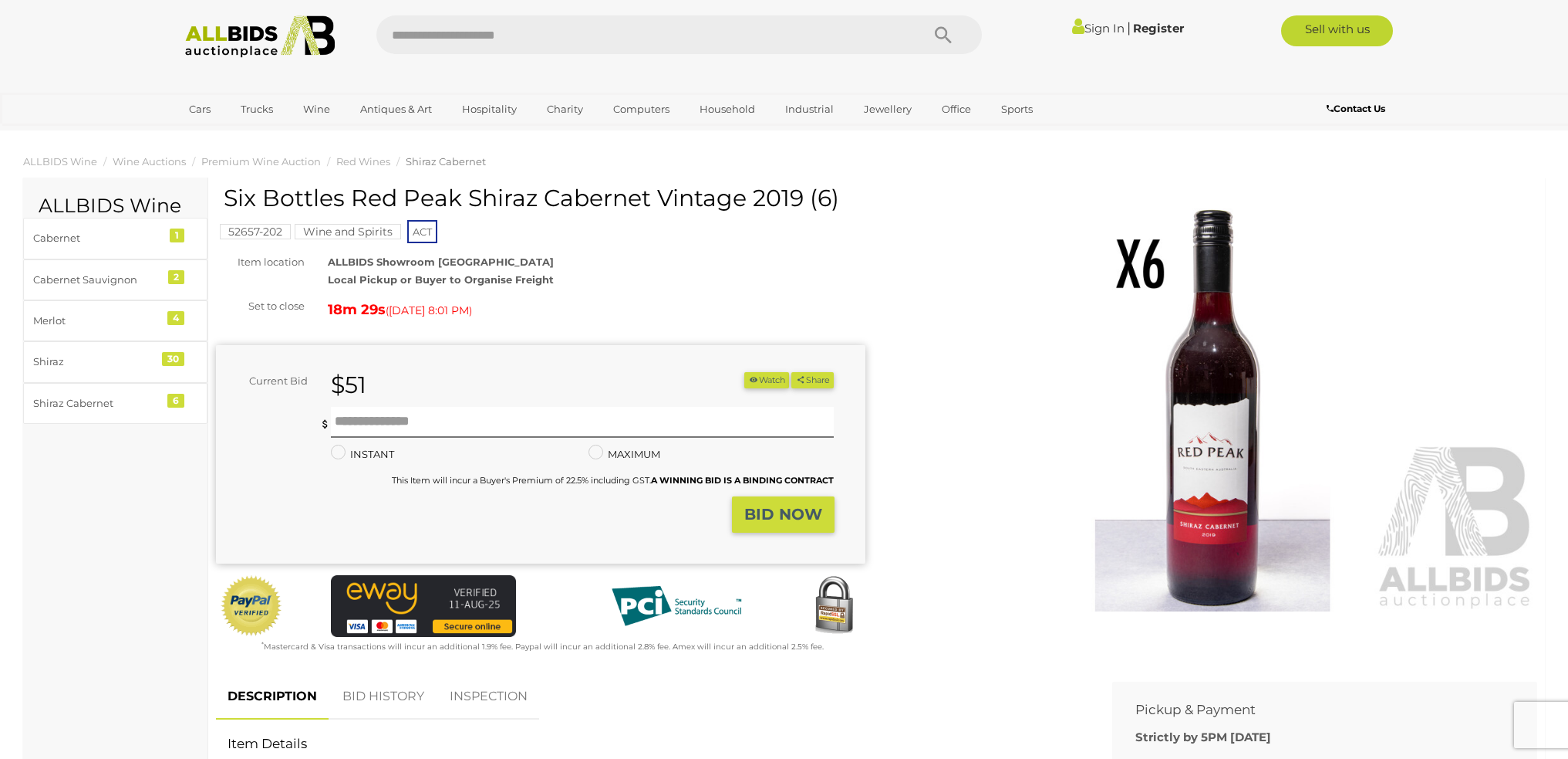
click at [1091, 31] on link "Sign In" at bounding box center [1099, 28] width 53 height 15
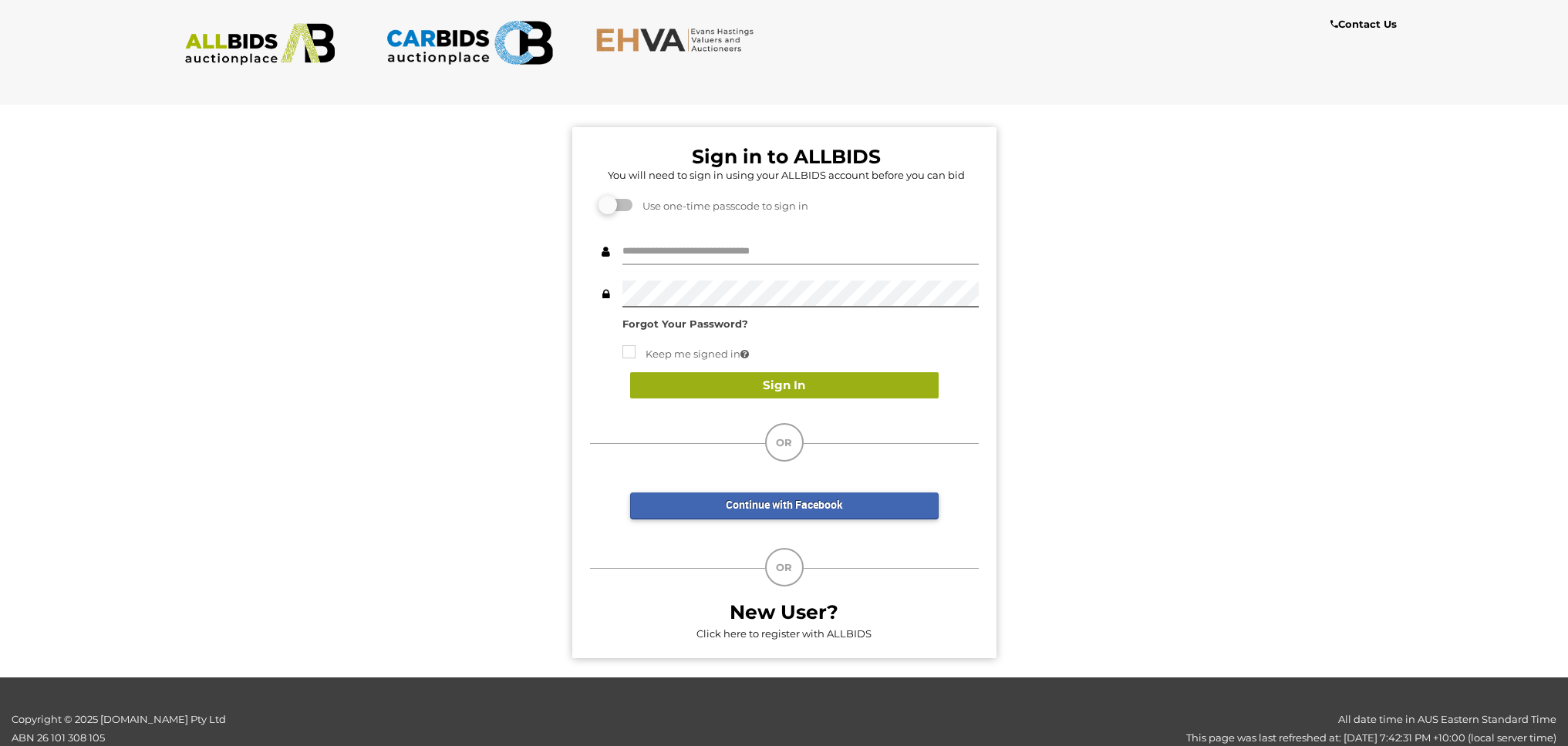
type input "*******"
click at [811, 380] on button "Sign In" at bounding box center [784, 385] width 308 height 27
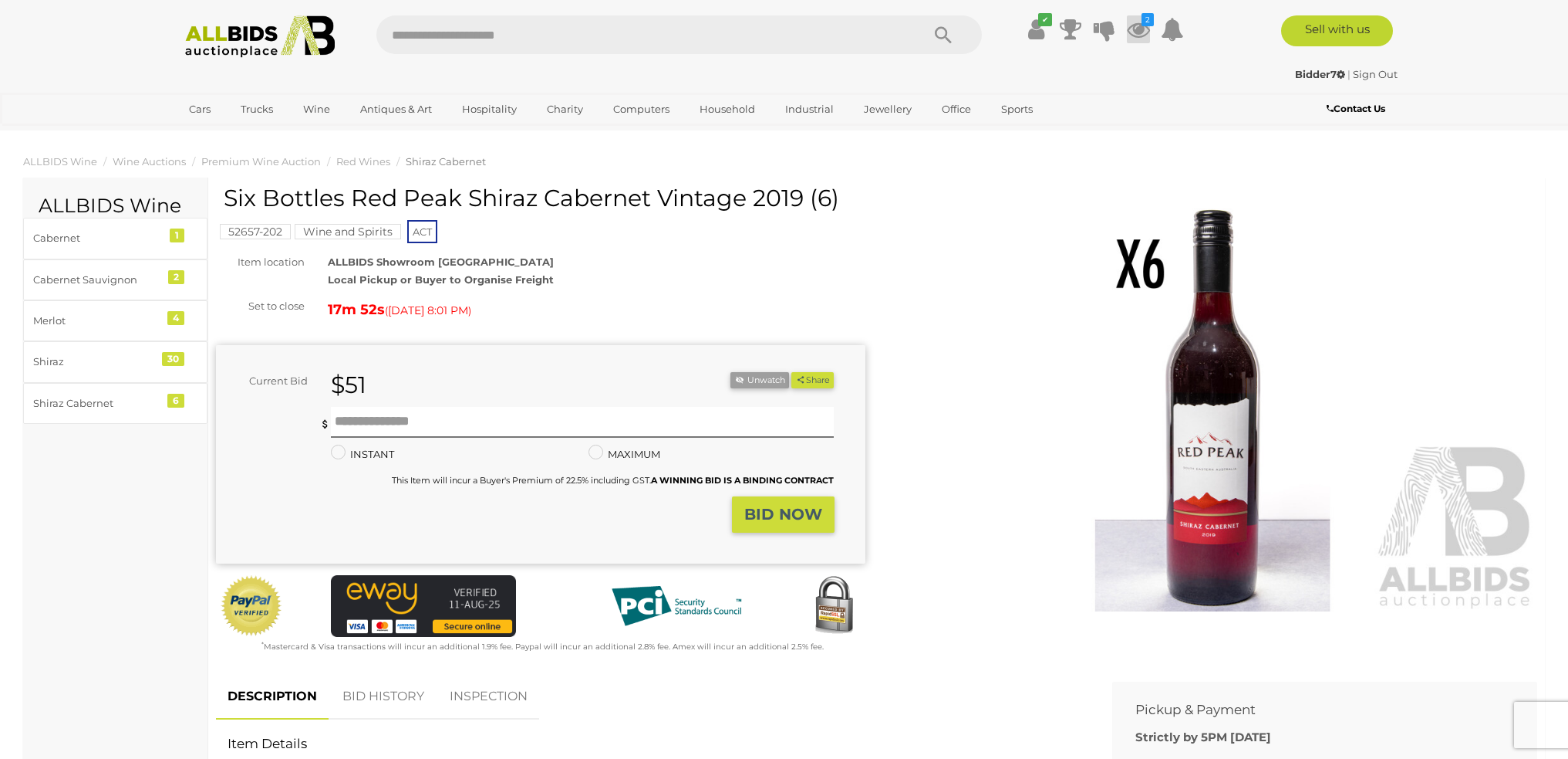
click at [1142, 27] on icon at bounding box center [1138, 28] width 24 height 27
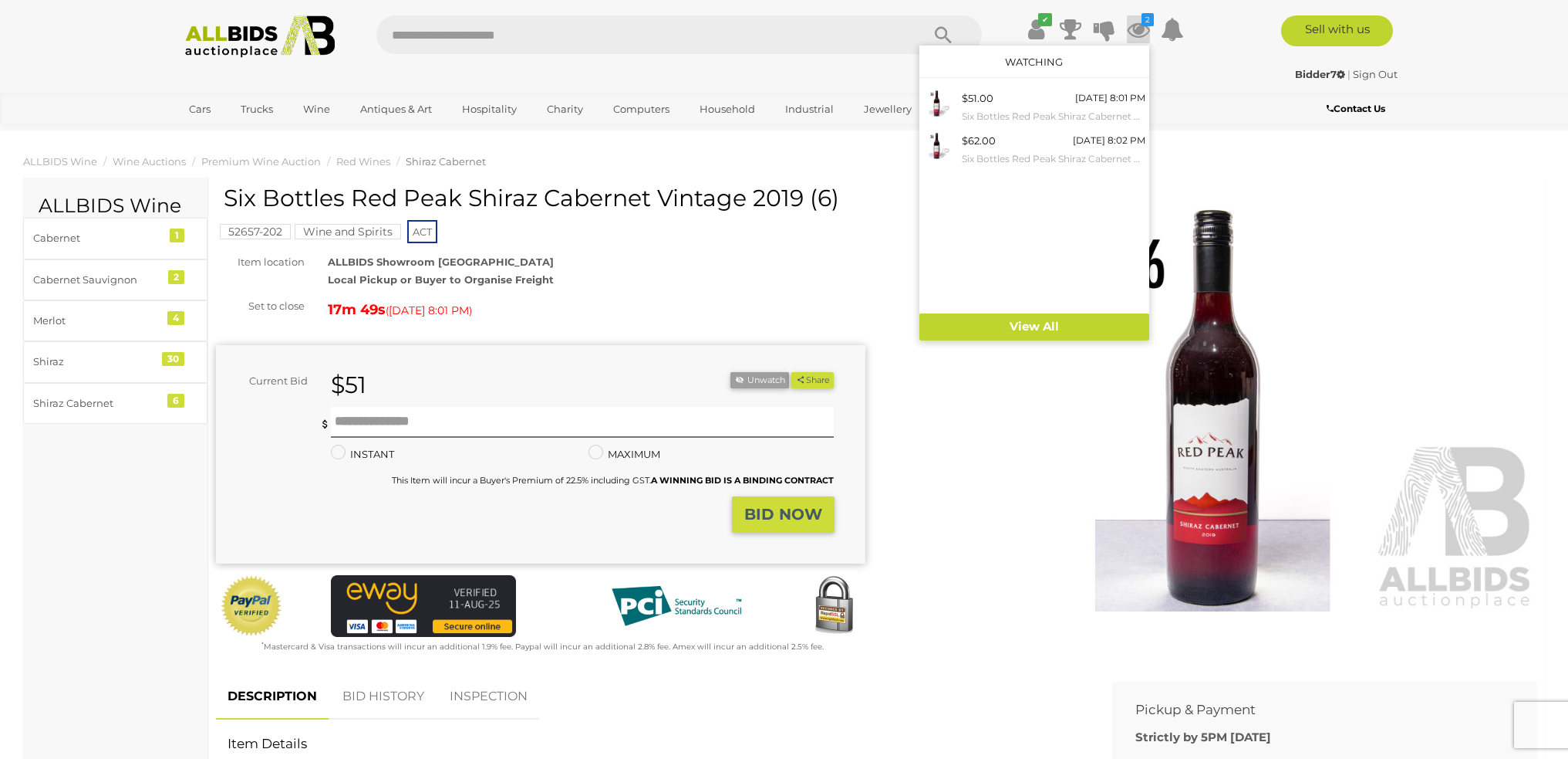
click at [499, 313] on div "17m 49s ( Today 8:01 PM )" at bounding box center [596, 309] width 537 height 25
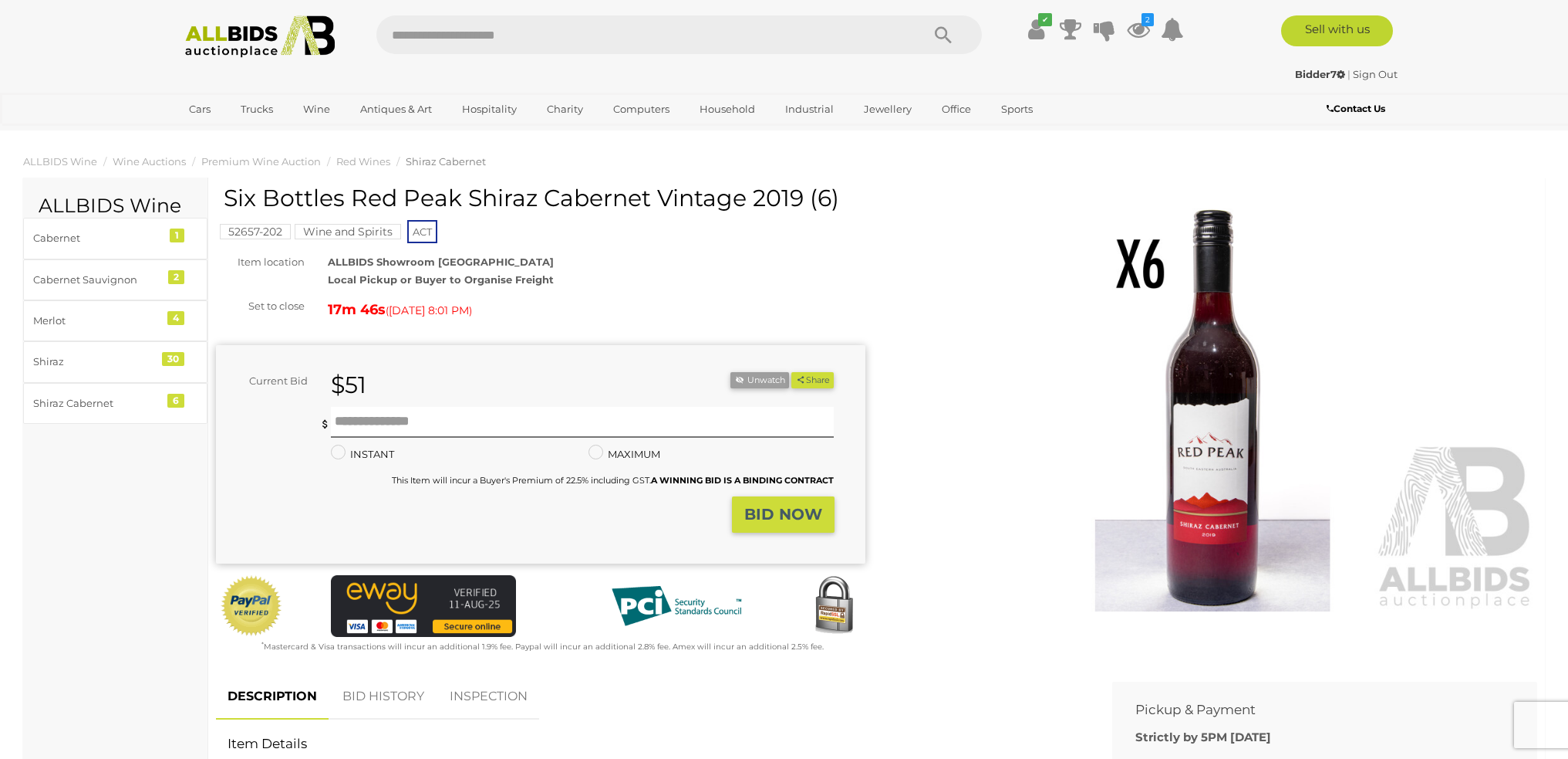
click at [1187, 486] on img at bounding box center [1213, 403] width 649 height 419
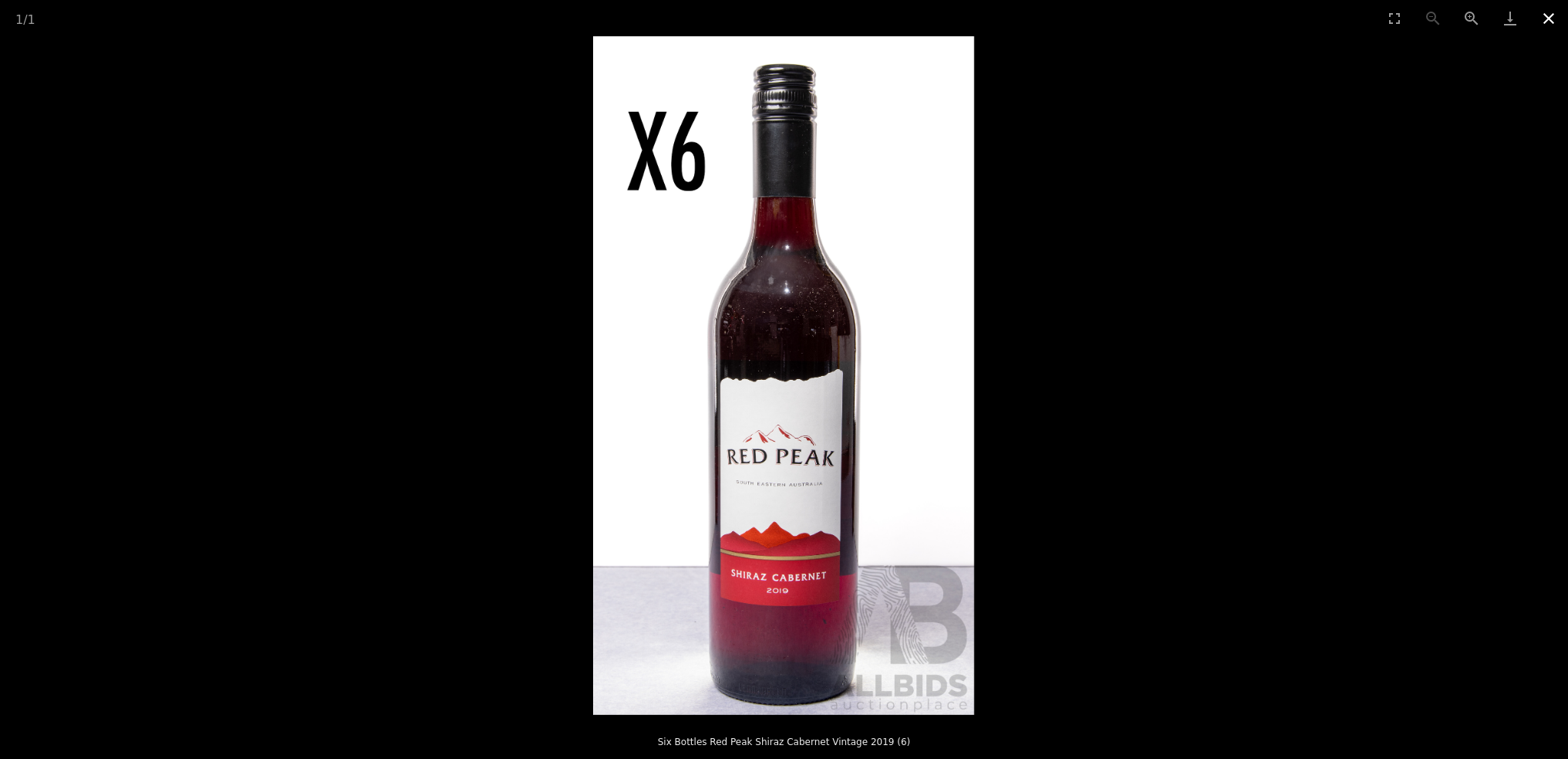
click at [1553, 17] on button "Close gallery" at bounding box center [1548, 18] width 39 height 36
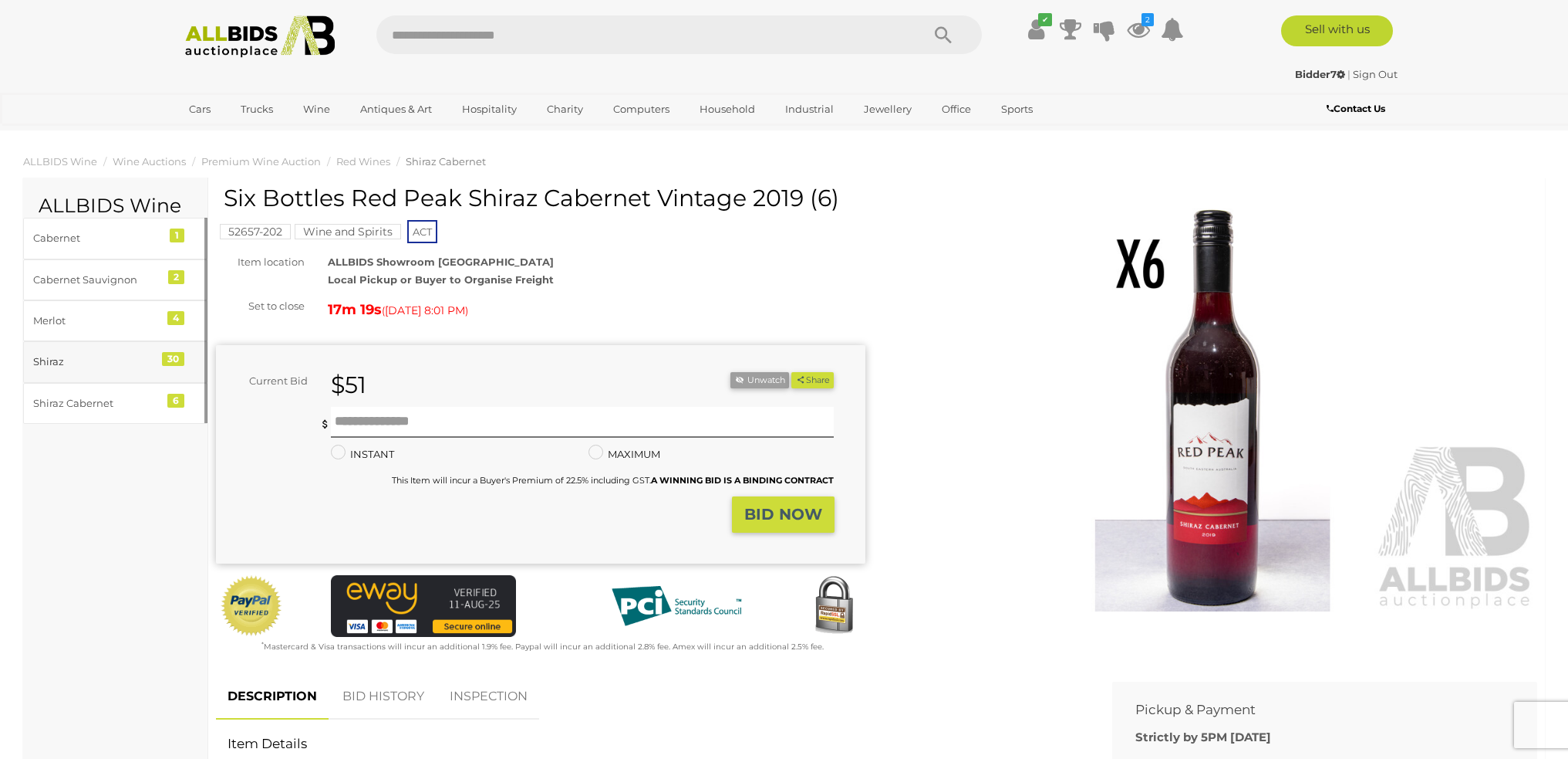
click at [41, 359] on div "Shiraz" at bounding box center [96, 361] width 127 height 18
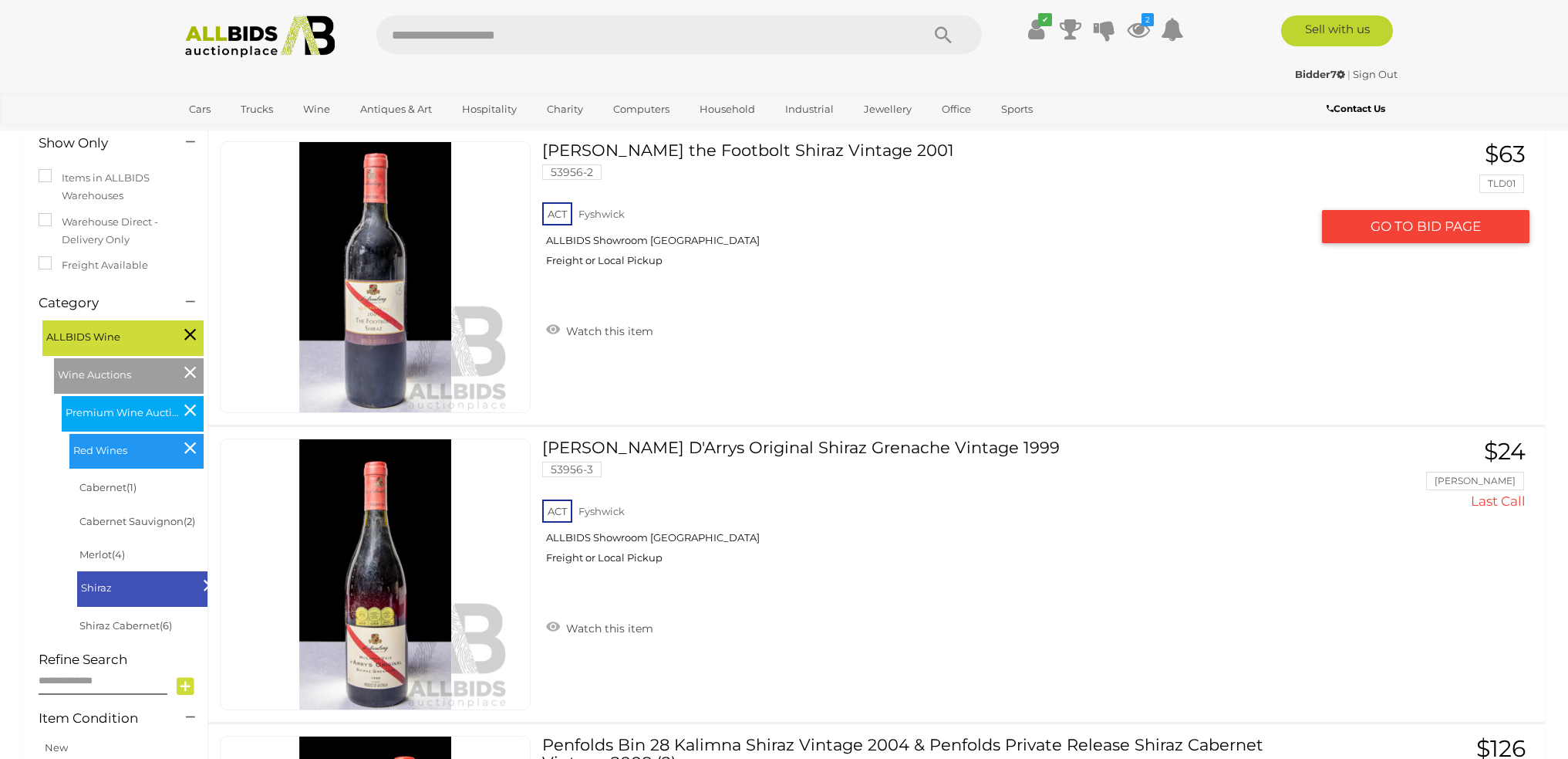
scroll to position [232, 0]
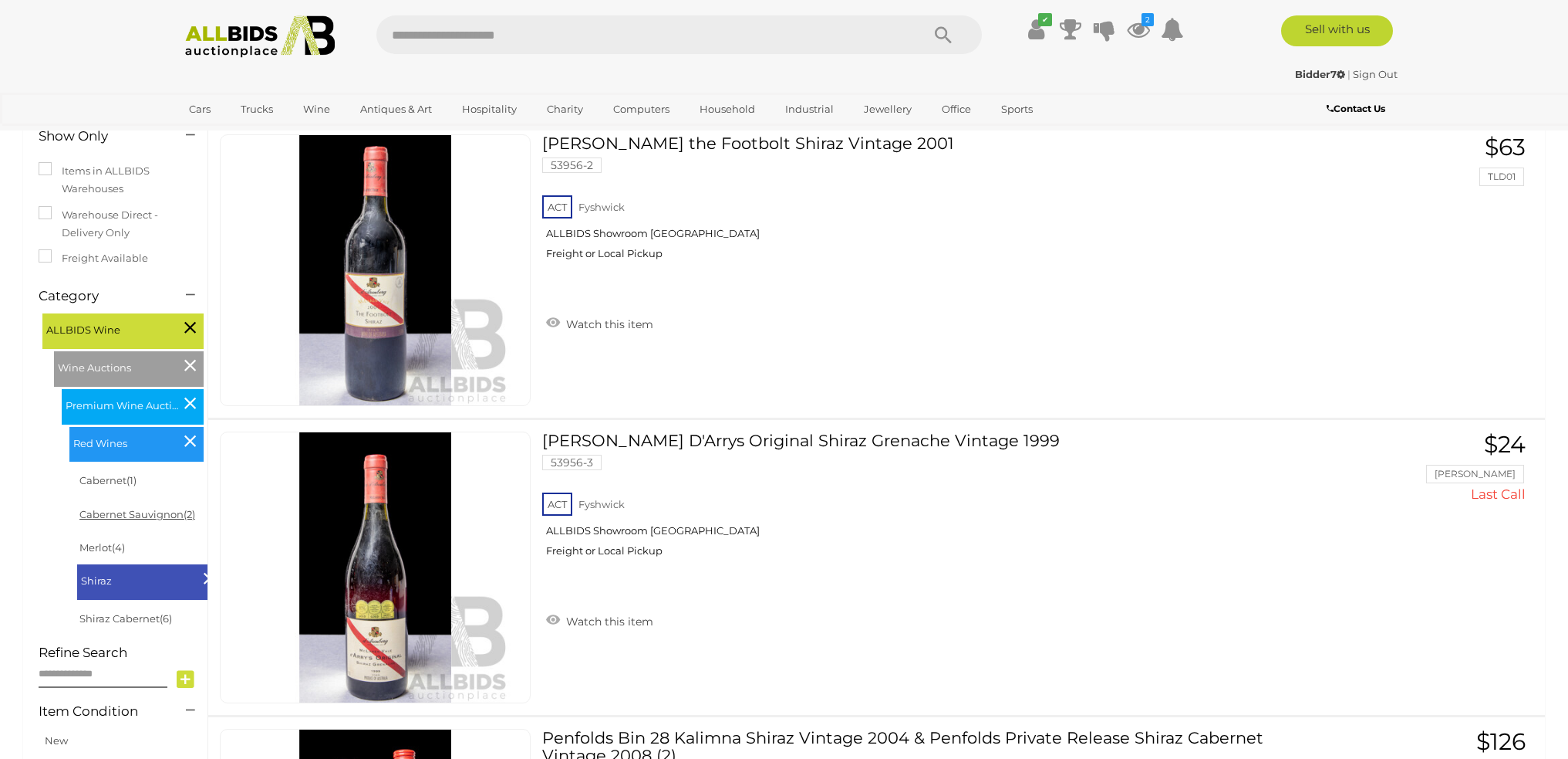
click at [126, 515] on link "Cabernet Sauvignon (2)" at bounding box center [137, 514] width 116 height 12
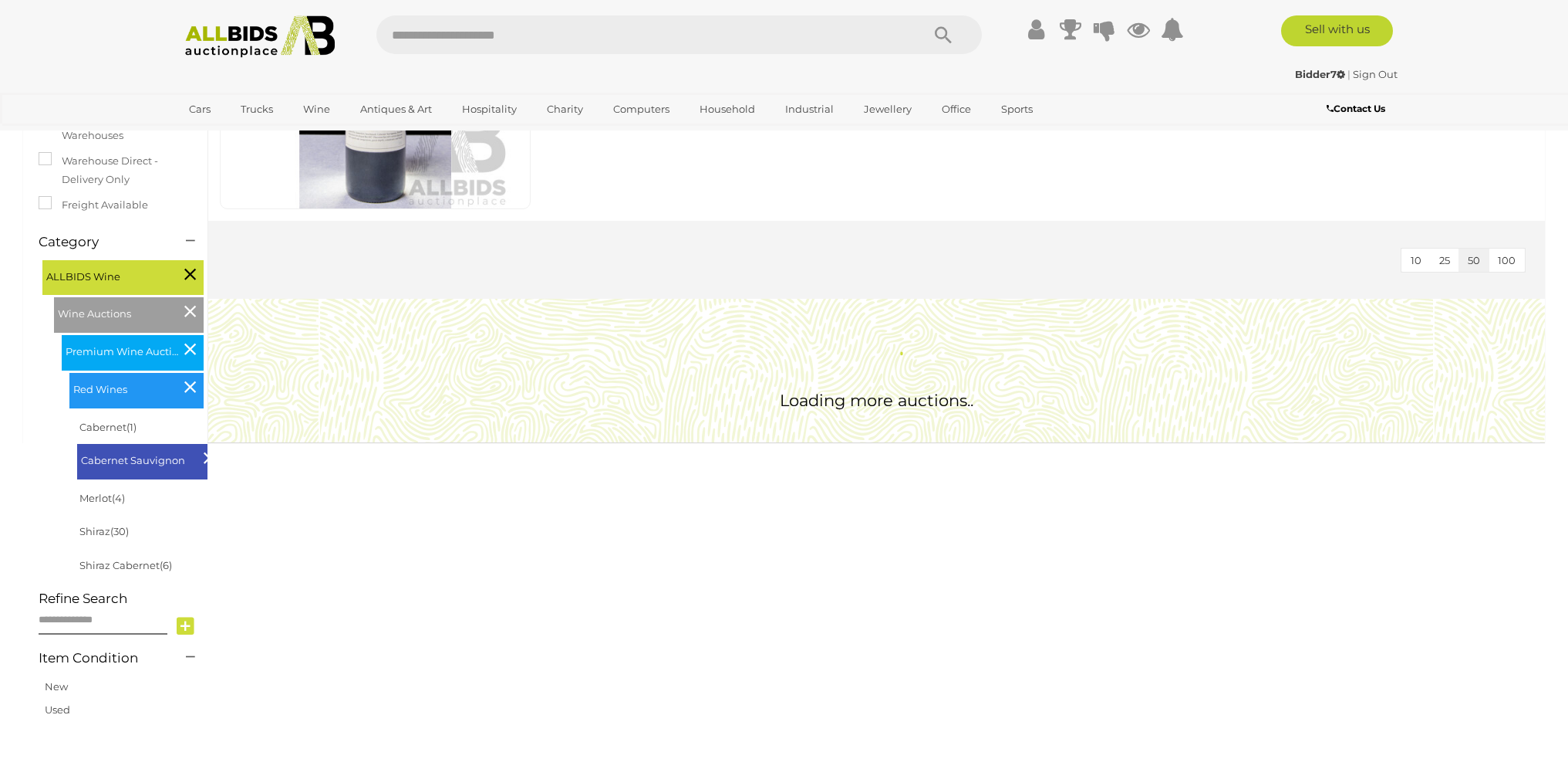
scroll to position [308, 0]
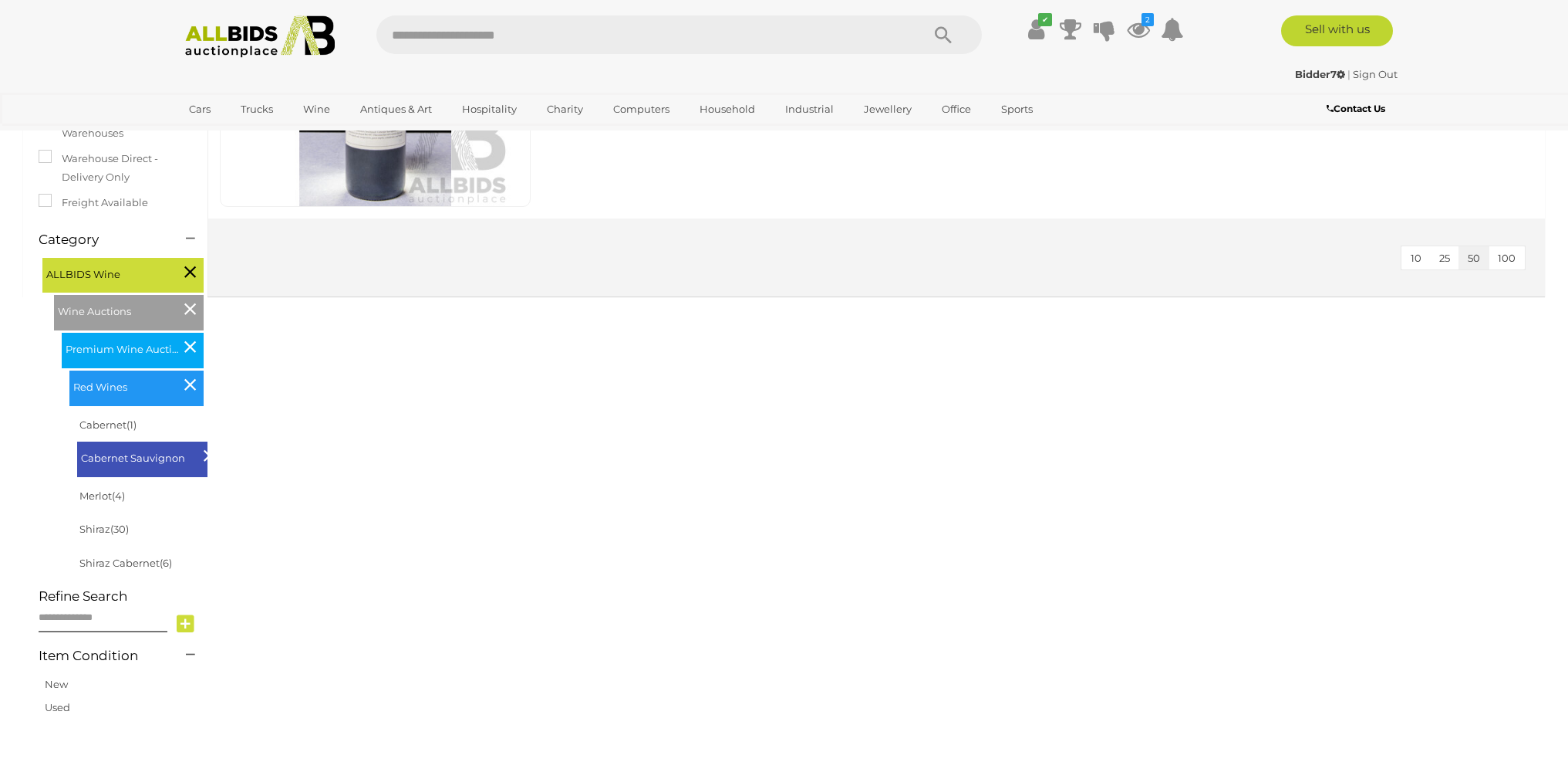
click at [208, 455] on div "Cabernet Sauvignon Alert this sale Location" at bounding box center [784, 319] width 1545 height 906
click at [204, 457] on icon at bounding box center [209, 454] width 11 height 20
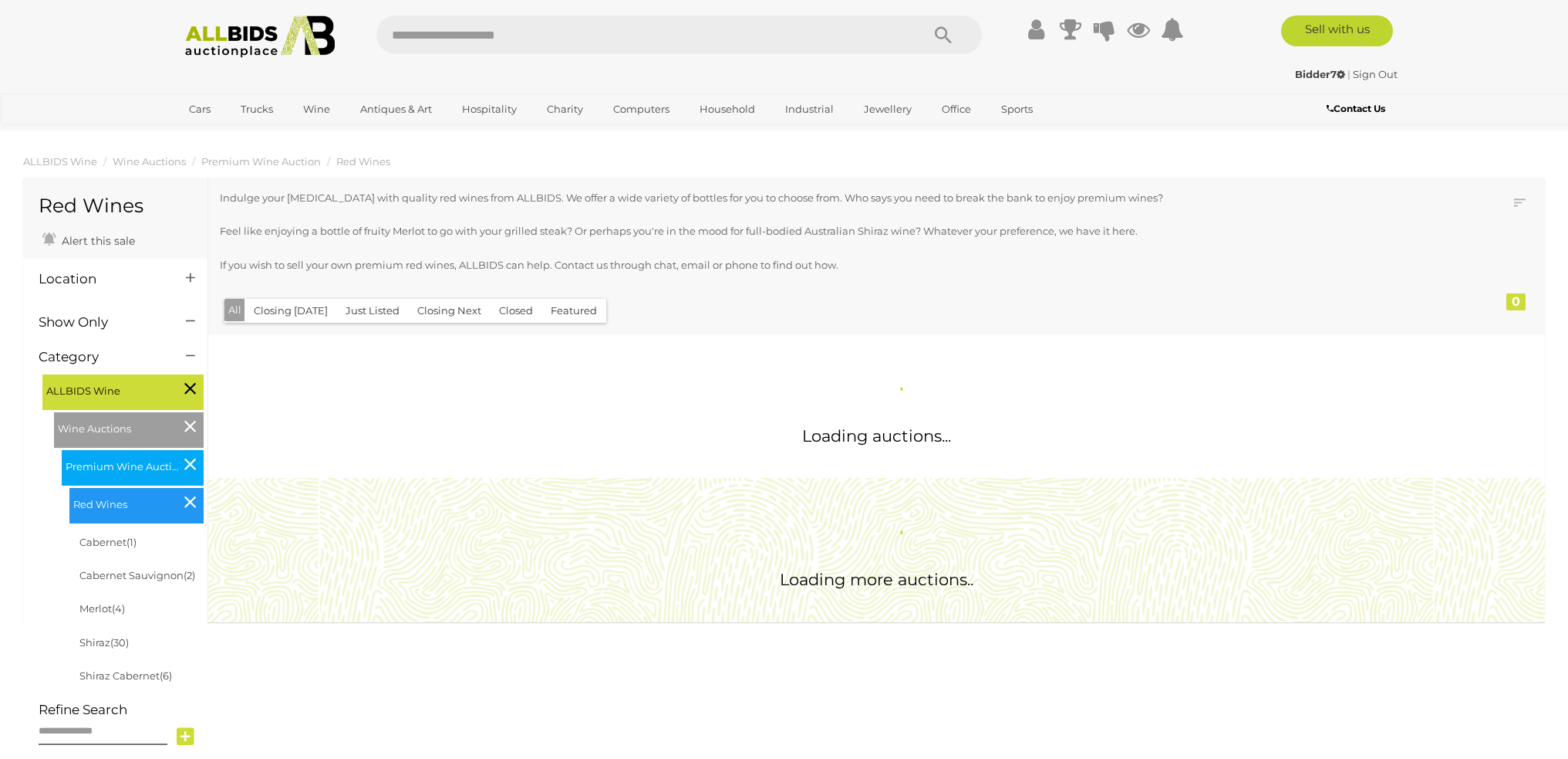
scroll to position [155, 0]
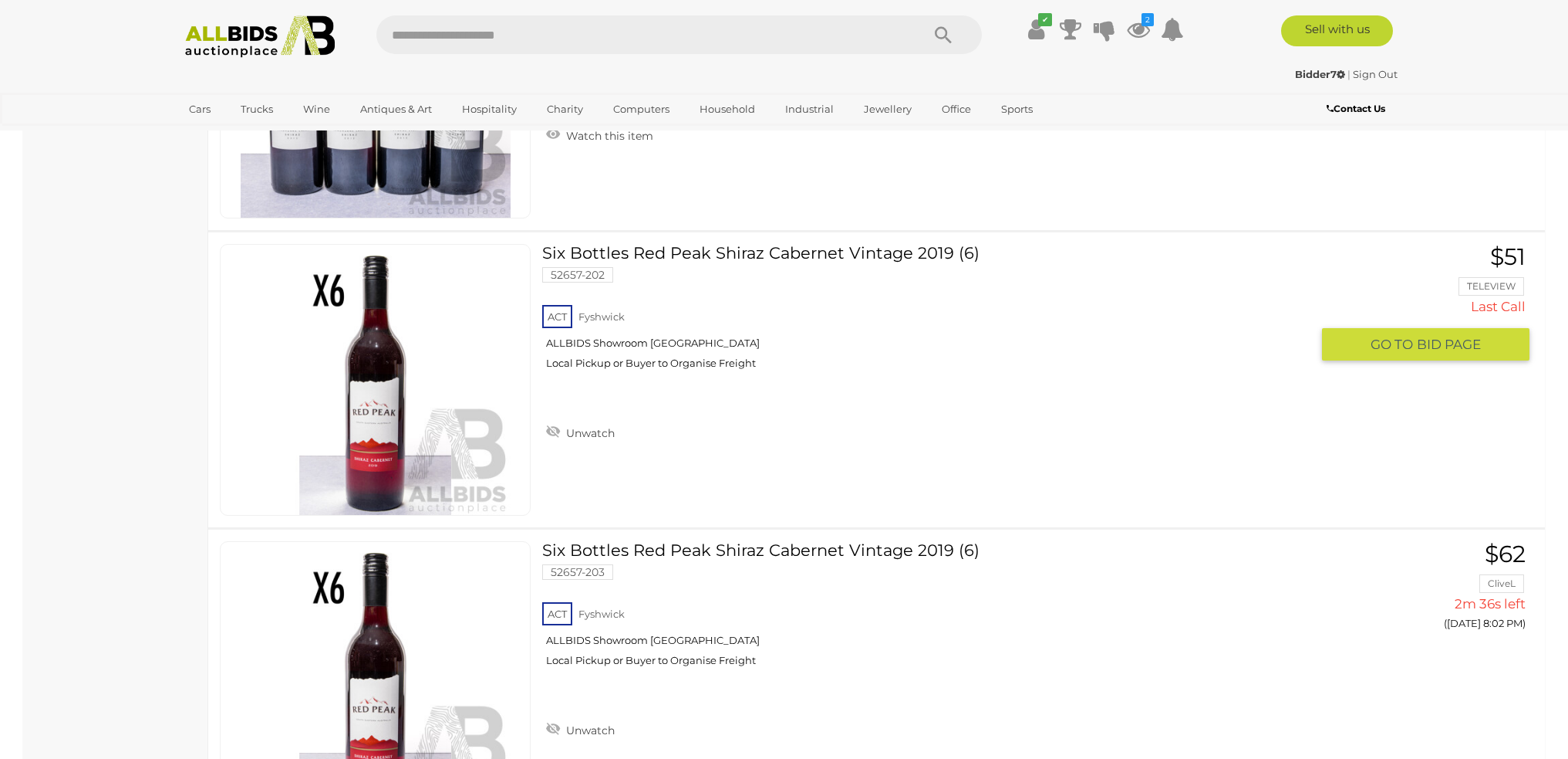
scroll to position [2701, 0]
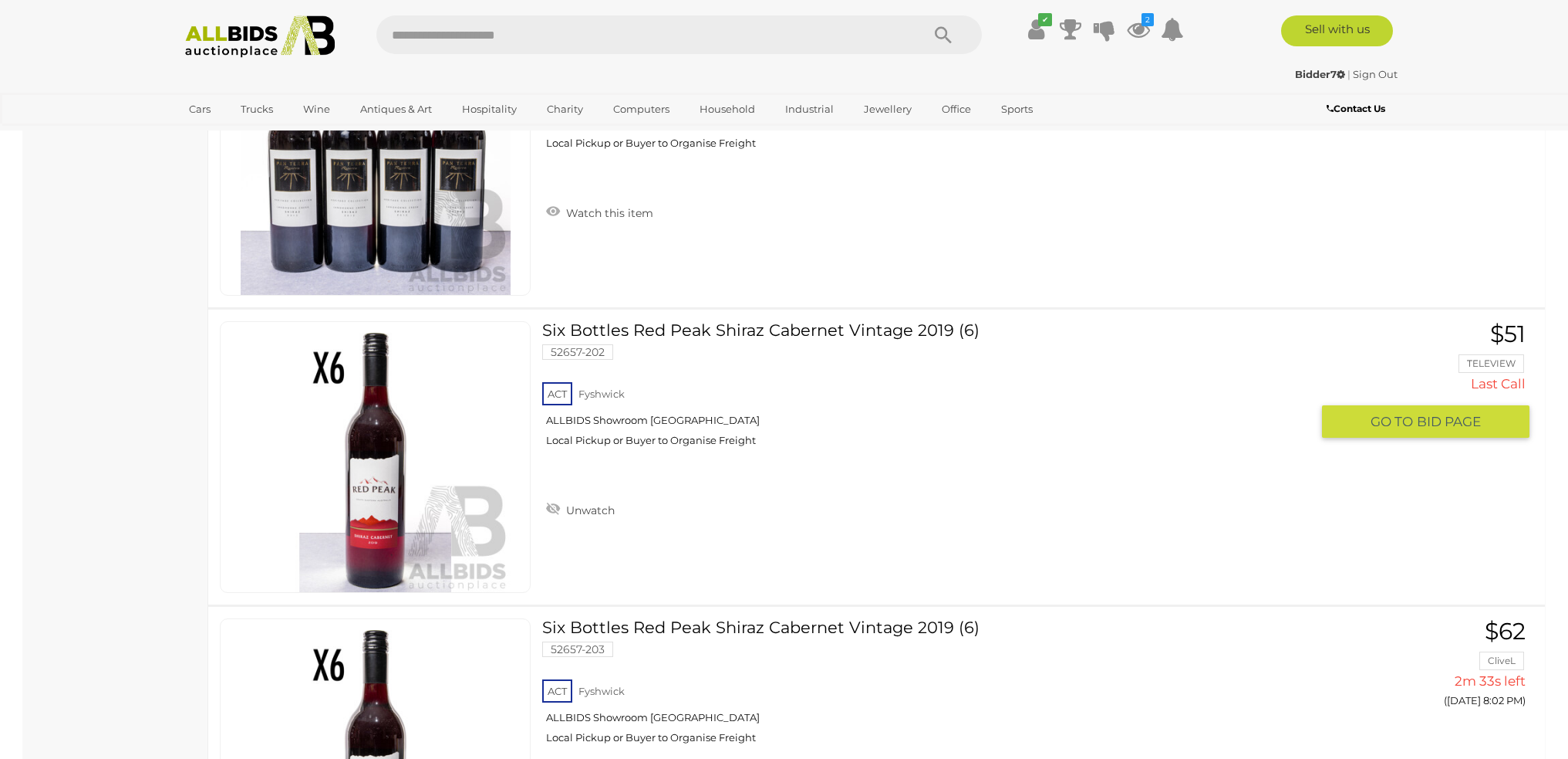
click at [1462, 425] on span "BID PAGE" at bounding box center [1449, 421] width 64 height 18
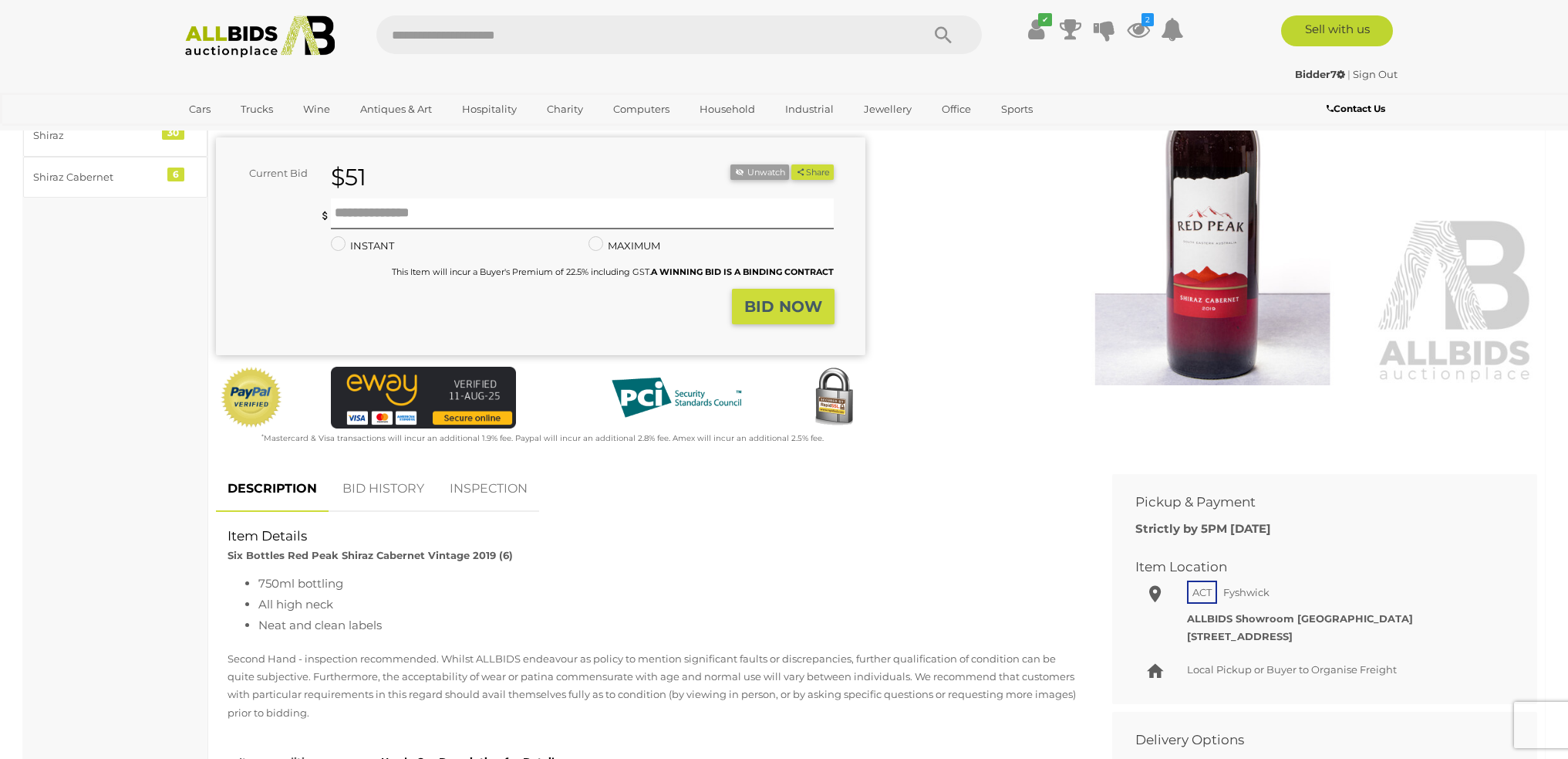
scroll to position [232, 0]
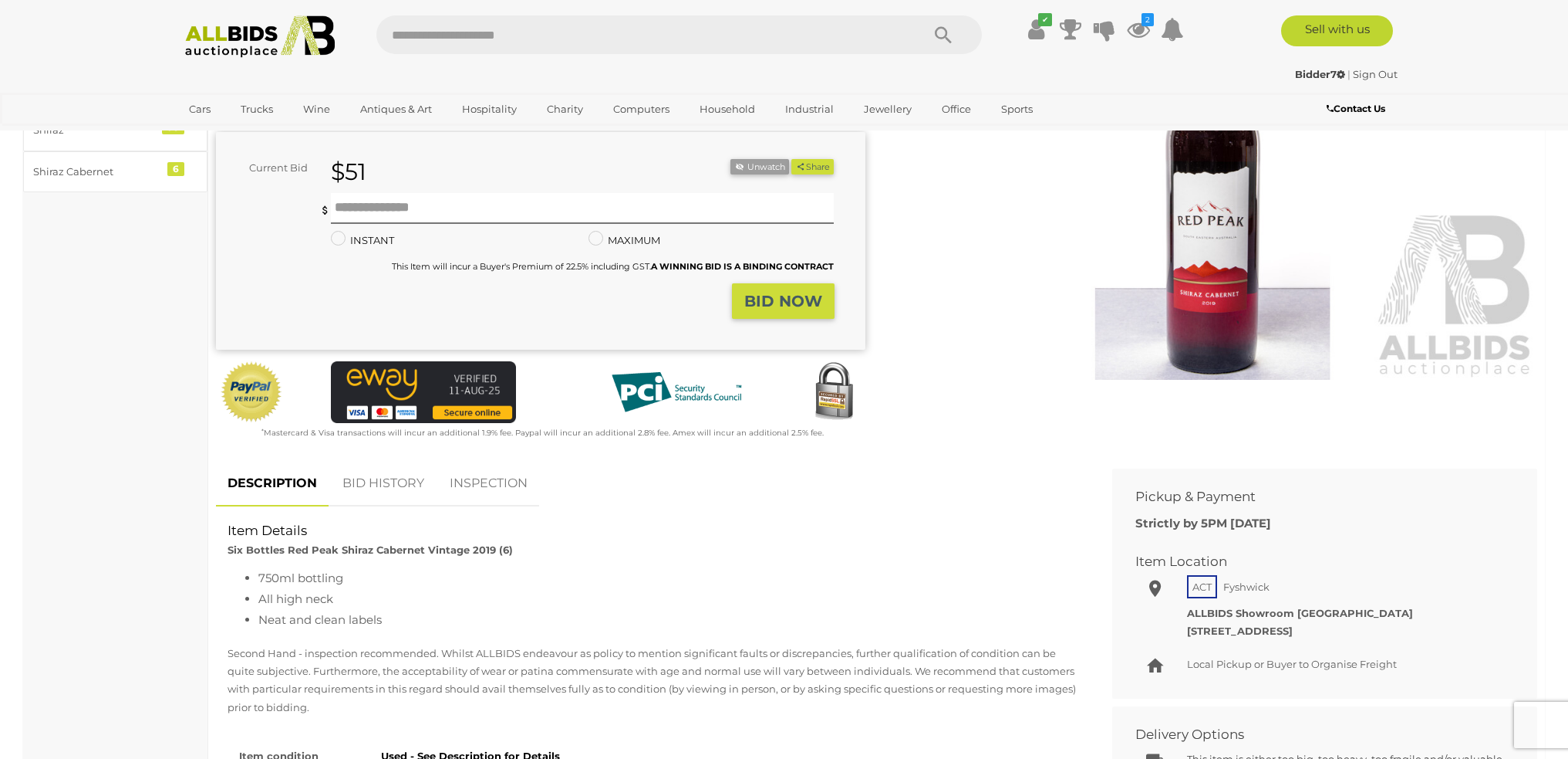
click at [392, 482] on link "BID HISTORY" at bounding box center [383, 484] width 105 height 45
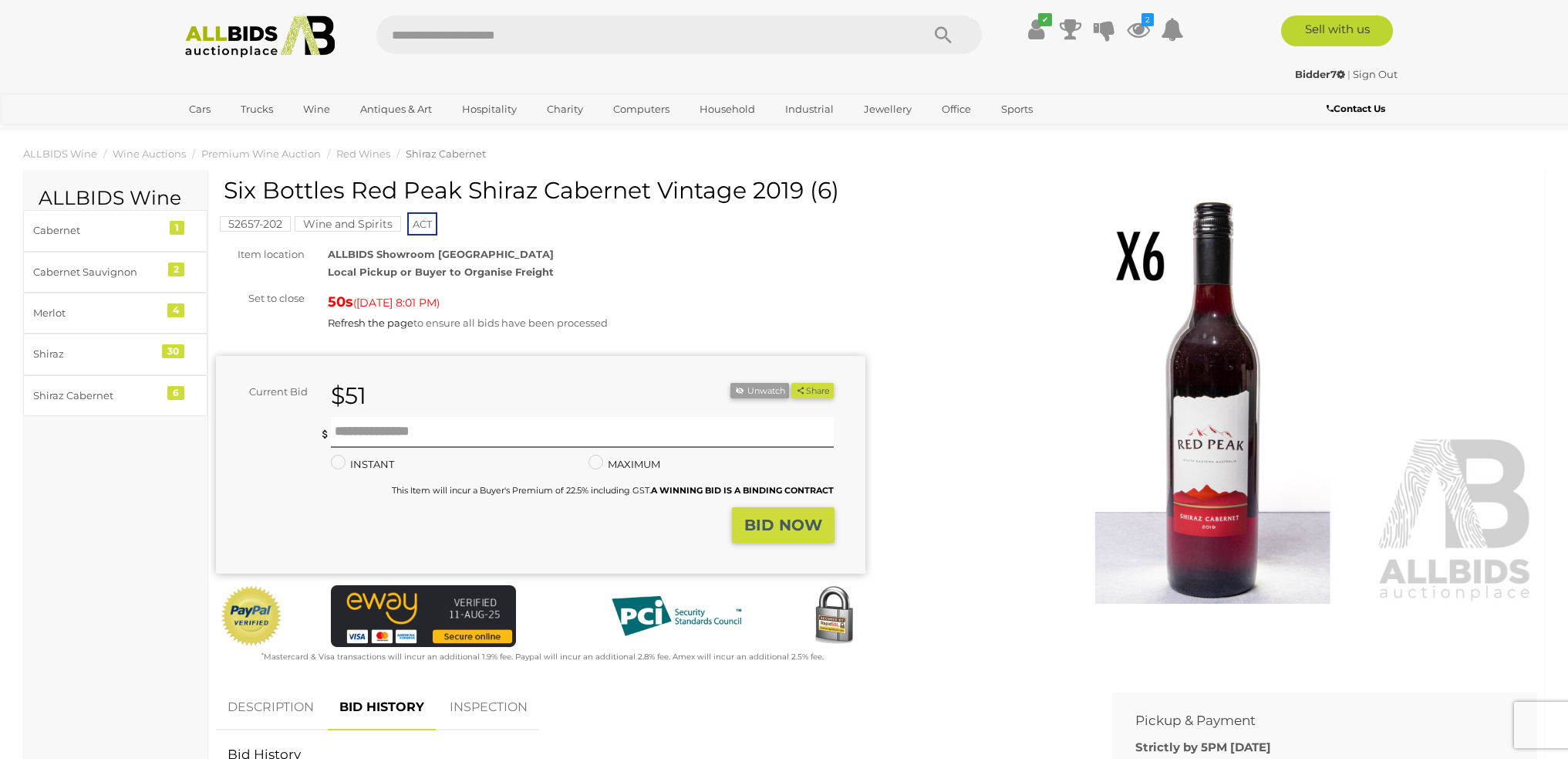
scroll to position [0, 0]
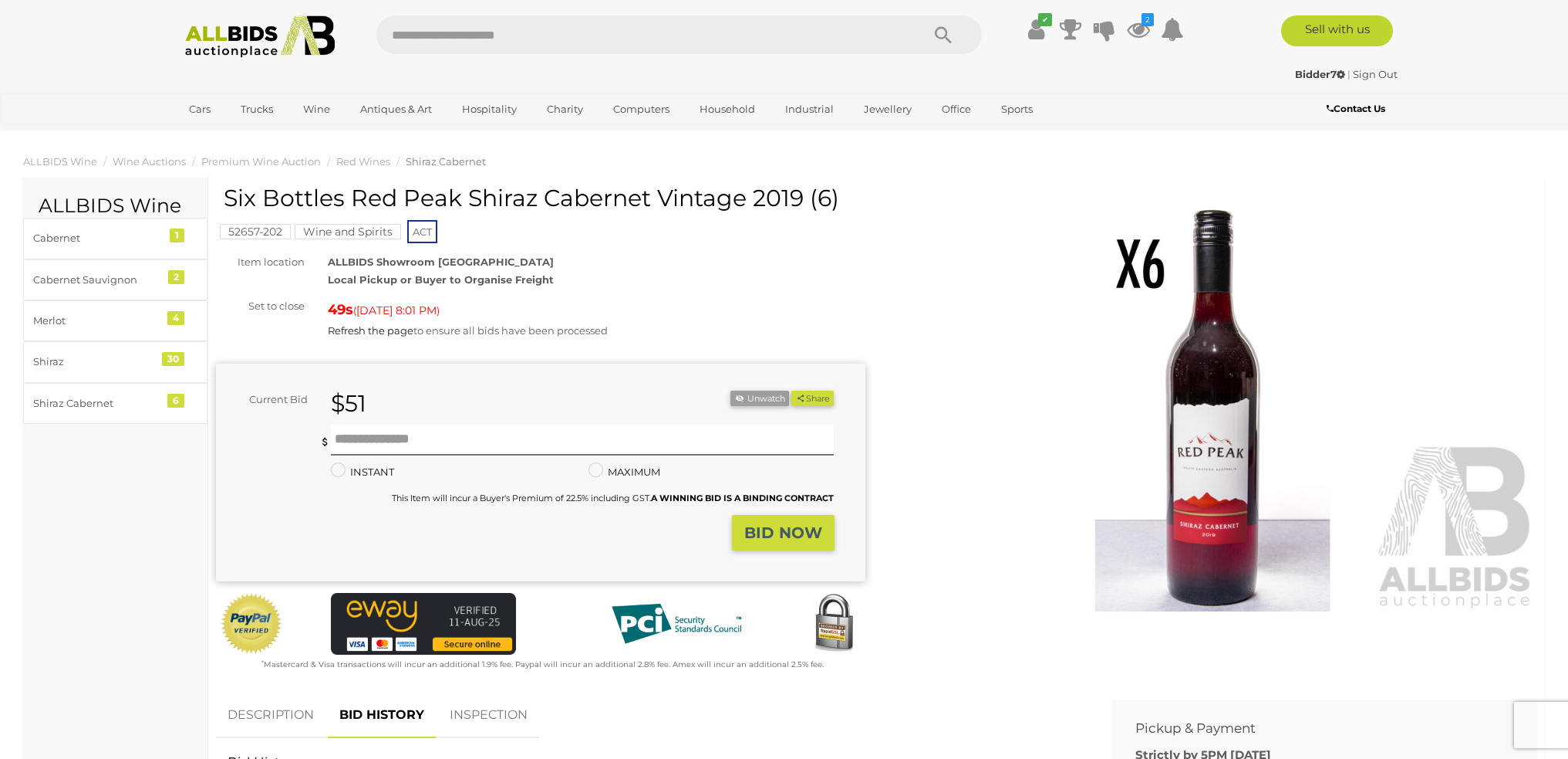
click at [416, 421] on form "Current Bid $51 (Min $53) $51 Share Facebook Twitter" at bounding box center [525, 470] width 596 height 160
click at [423, 434] on input "text" at bounding box center [582, 439] width 504 height 31
click at [808, 526] on strong "BID NOW" at bounding box center [783, 533] width 78 height 19
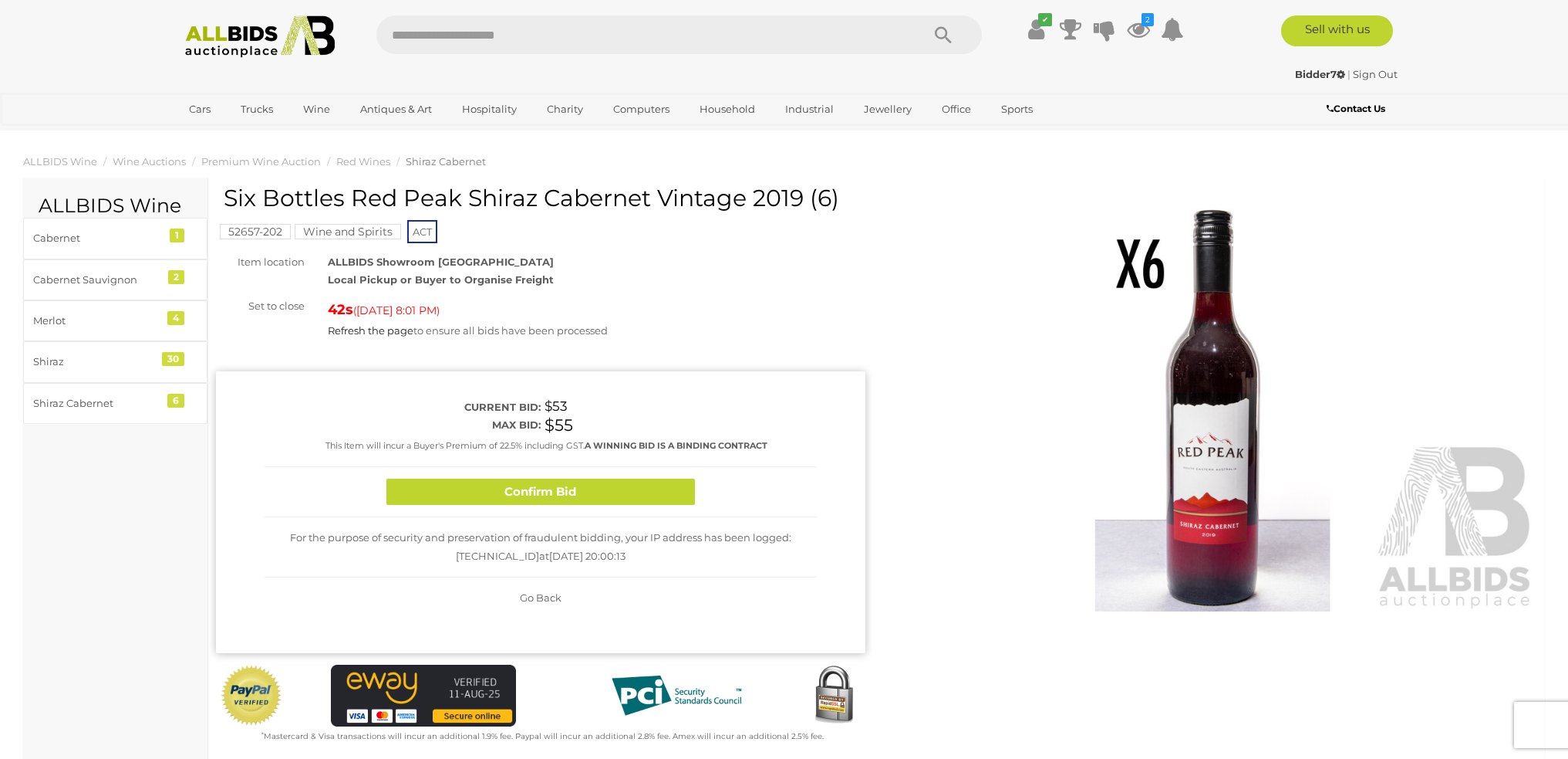
click at [542, 596] on span "Go Back" at bounding box center [541, 597] width 41 height 12
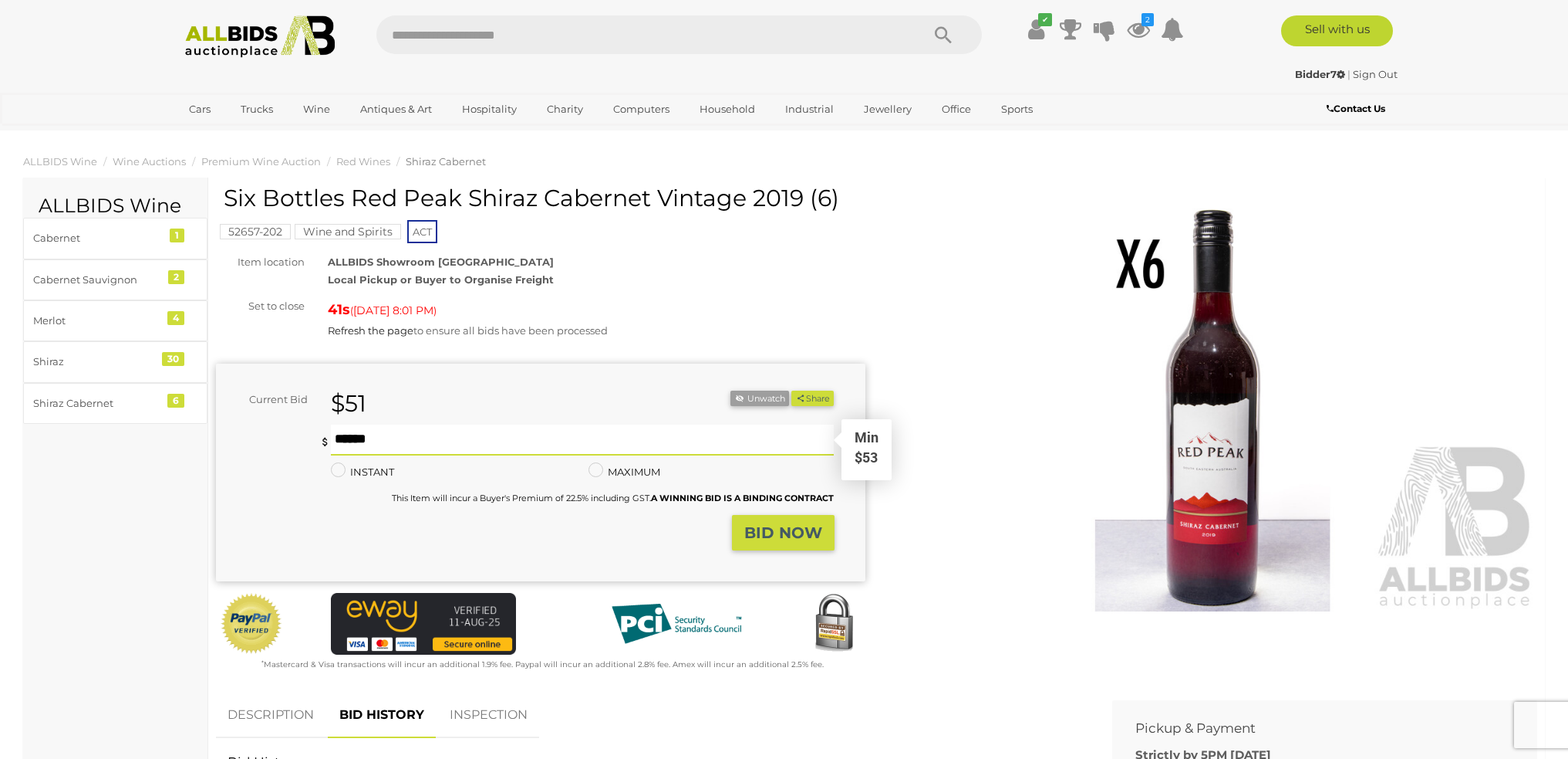
click at [516, 436] on input "**" at bounding box center [582, 439] width 504 height 31
type input "**"
click at [780, 535] on strong "BID NOW" at bounding box center [783, 533] width 78 height 19
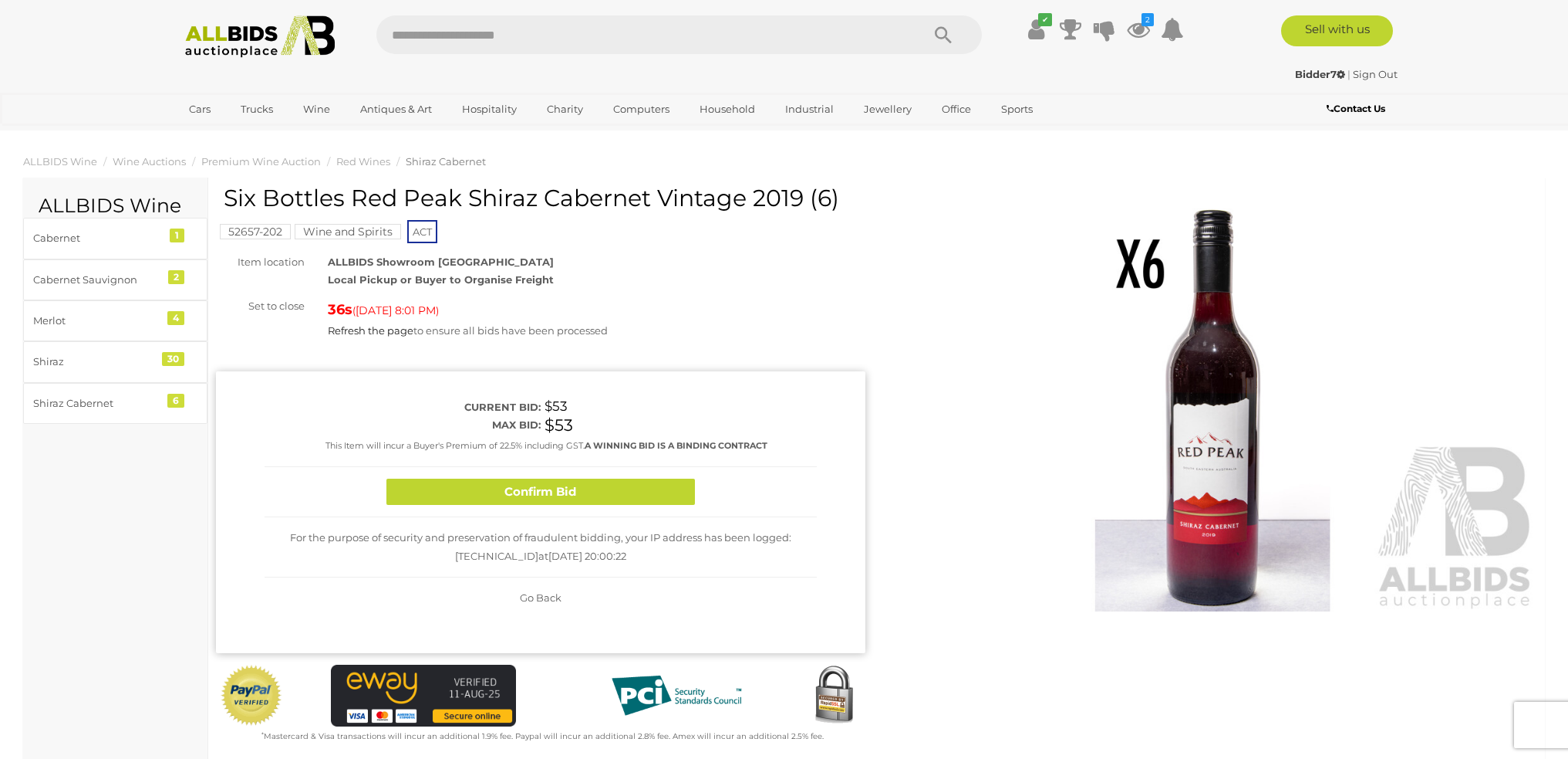
click at [590, 480] on button "Confirm Bid" at bounding box center [540, 492] width 308 height 27
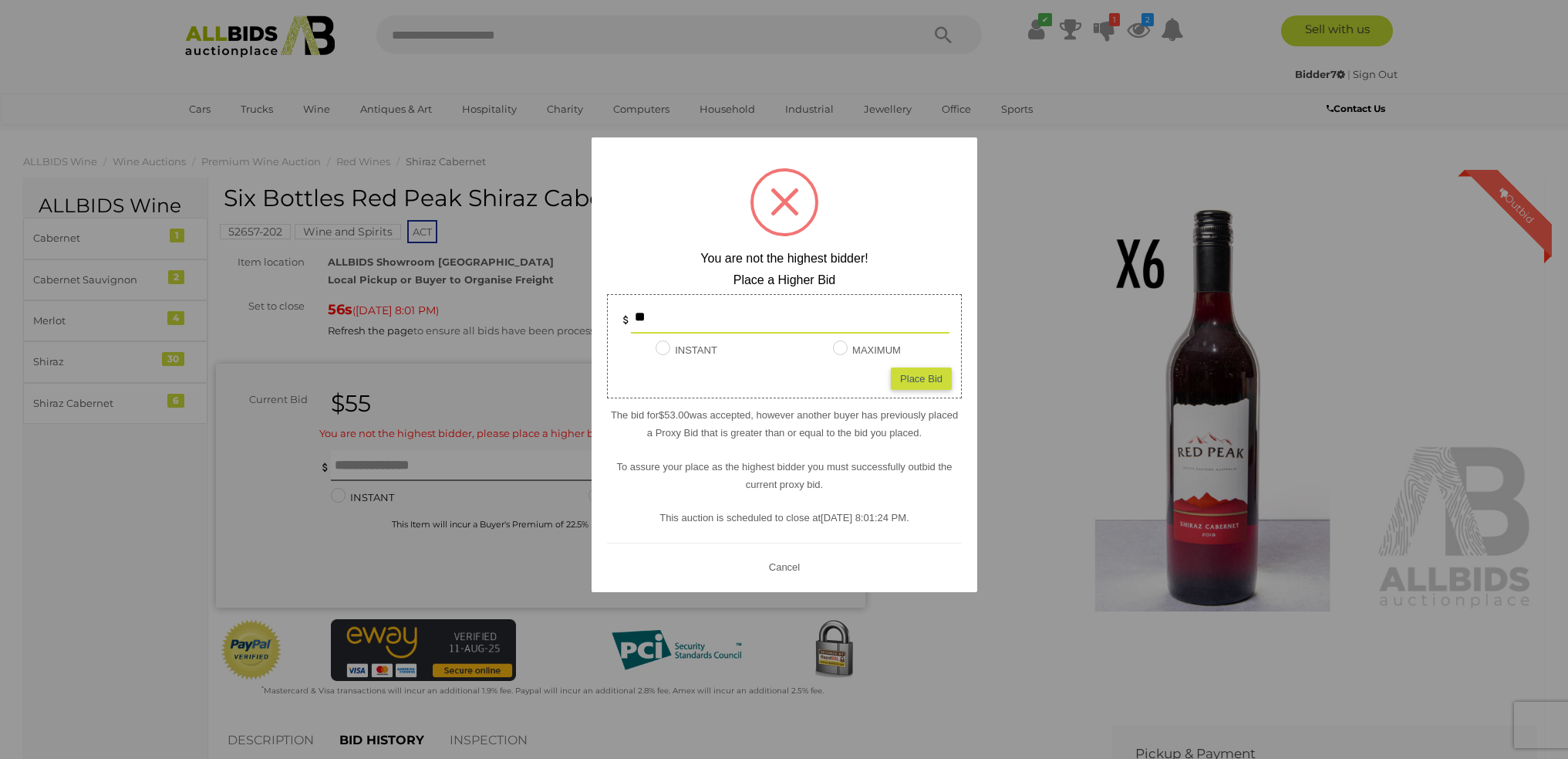
click at [787, 569] on button "Cancel" at bounding box center [783, 566] width 41 height 19
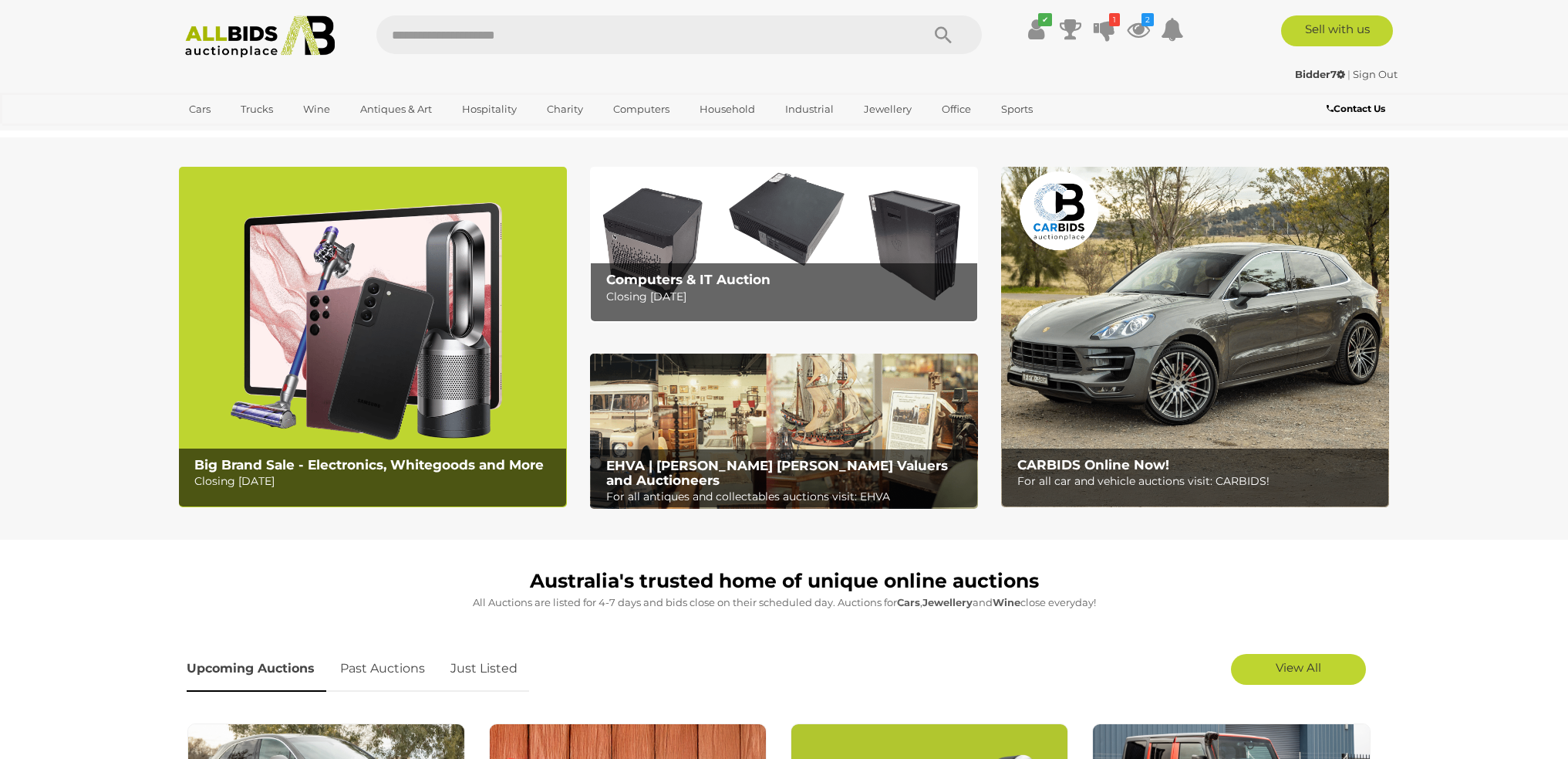
click at [681, 239] on img at bounding box center [784, 244] width 388 height 156
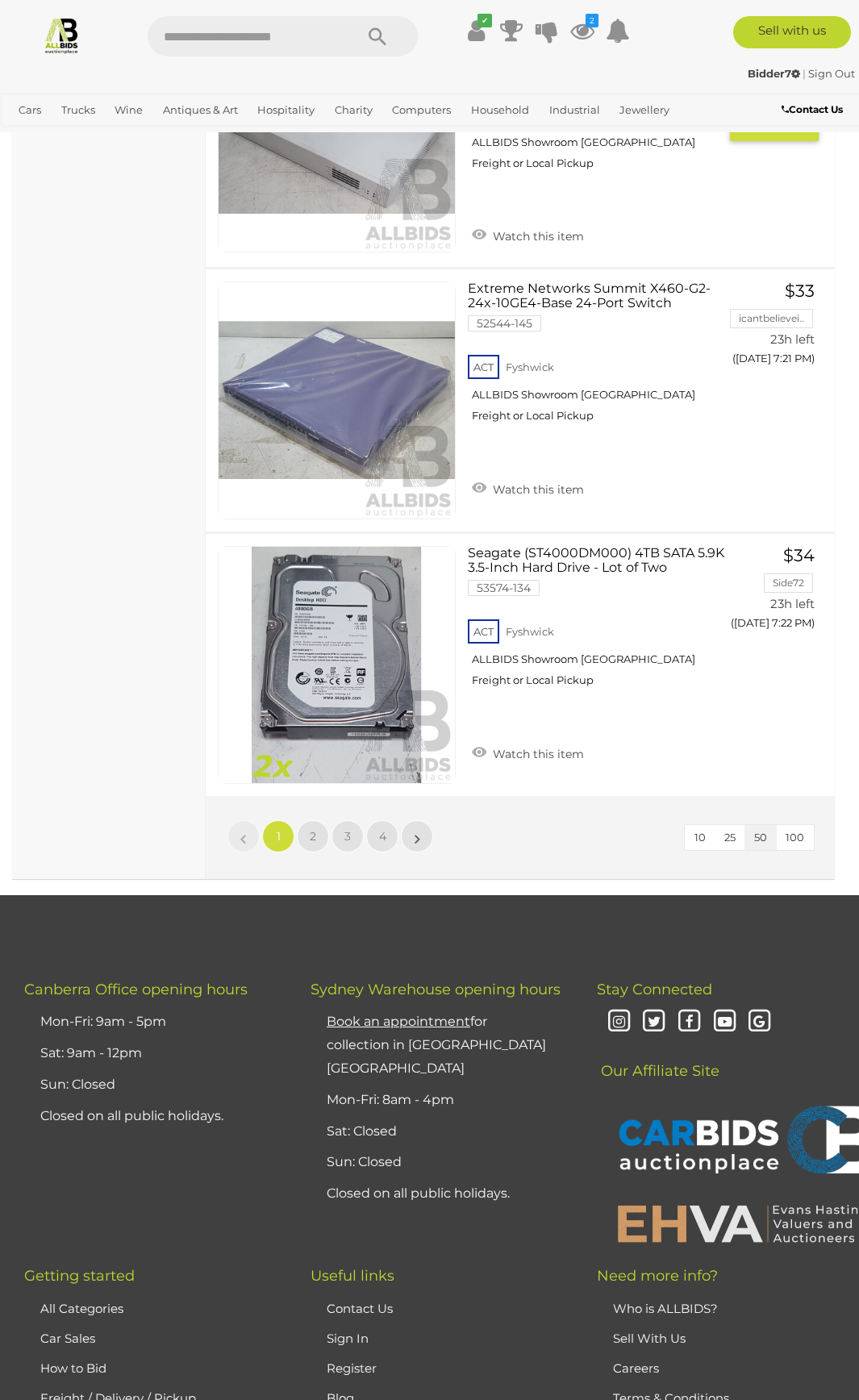
scroll to position [13218, 0]
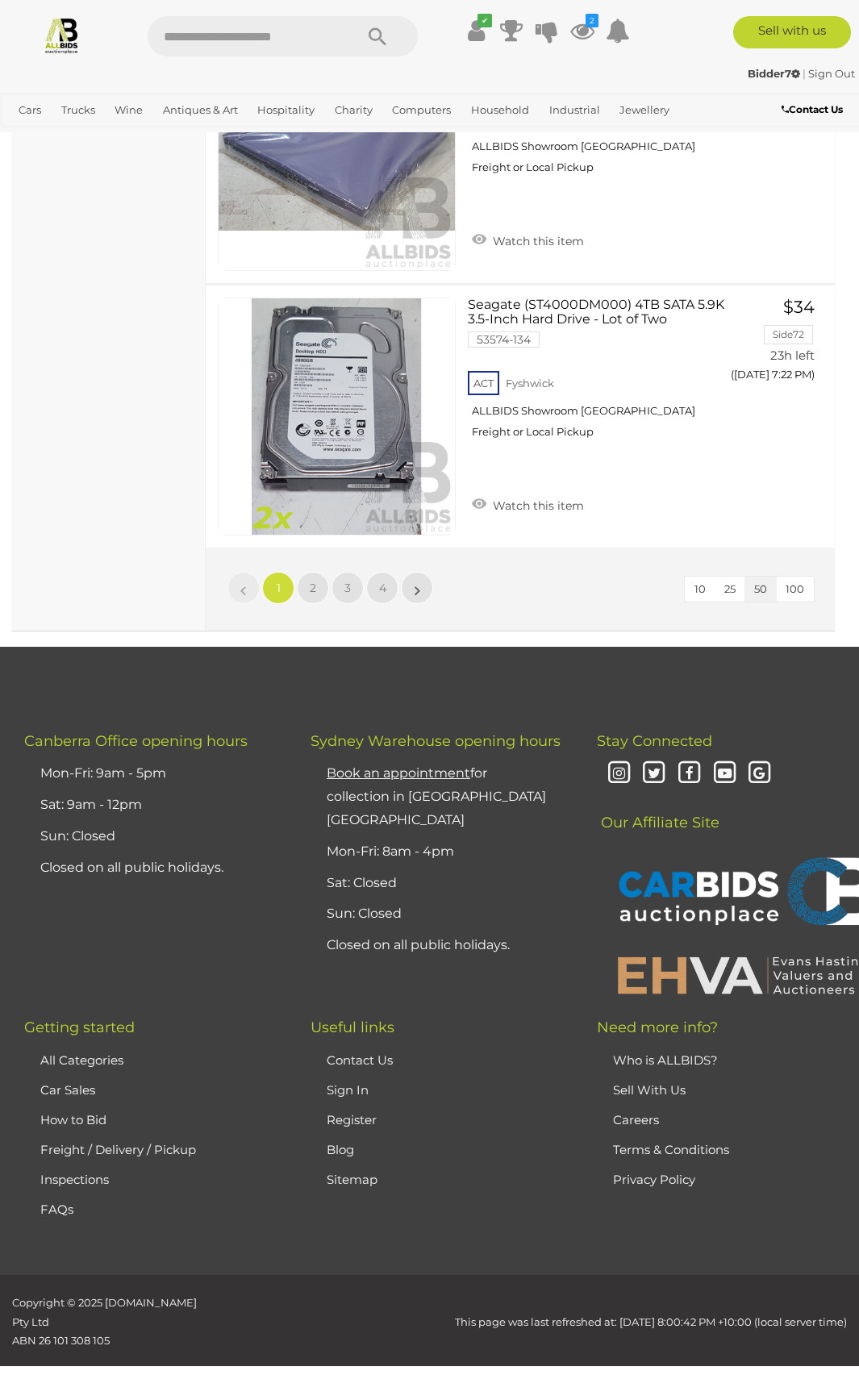
click at [420, 583] on li "»" at bounding box center [418, 587] width 32 height 33
click at [411, 580] on link "»" at bounding box center [417, 587] width 33 height 33
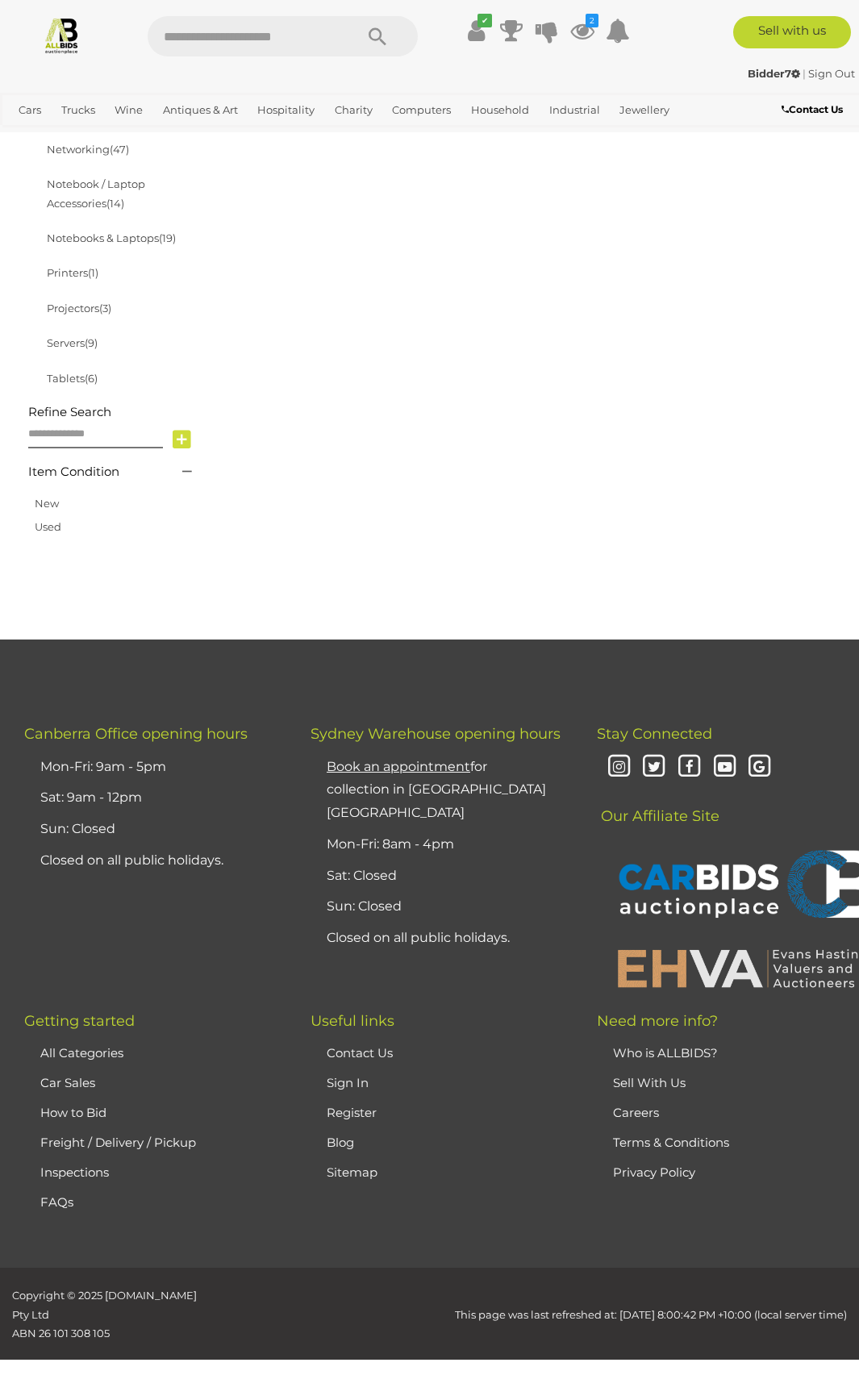
scroll to position [292, 0]
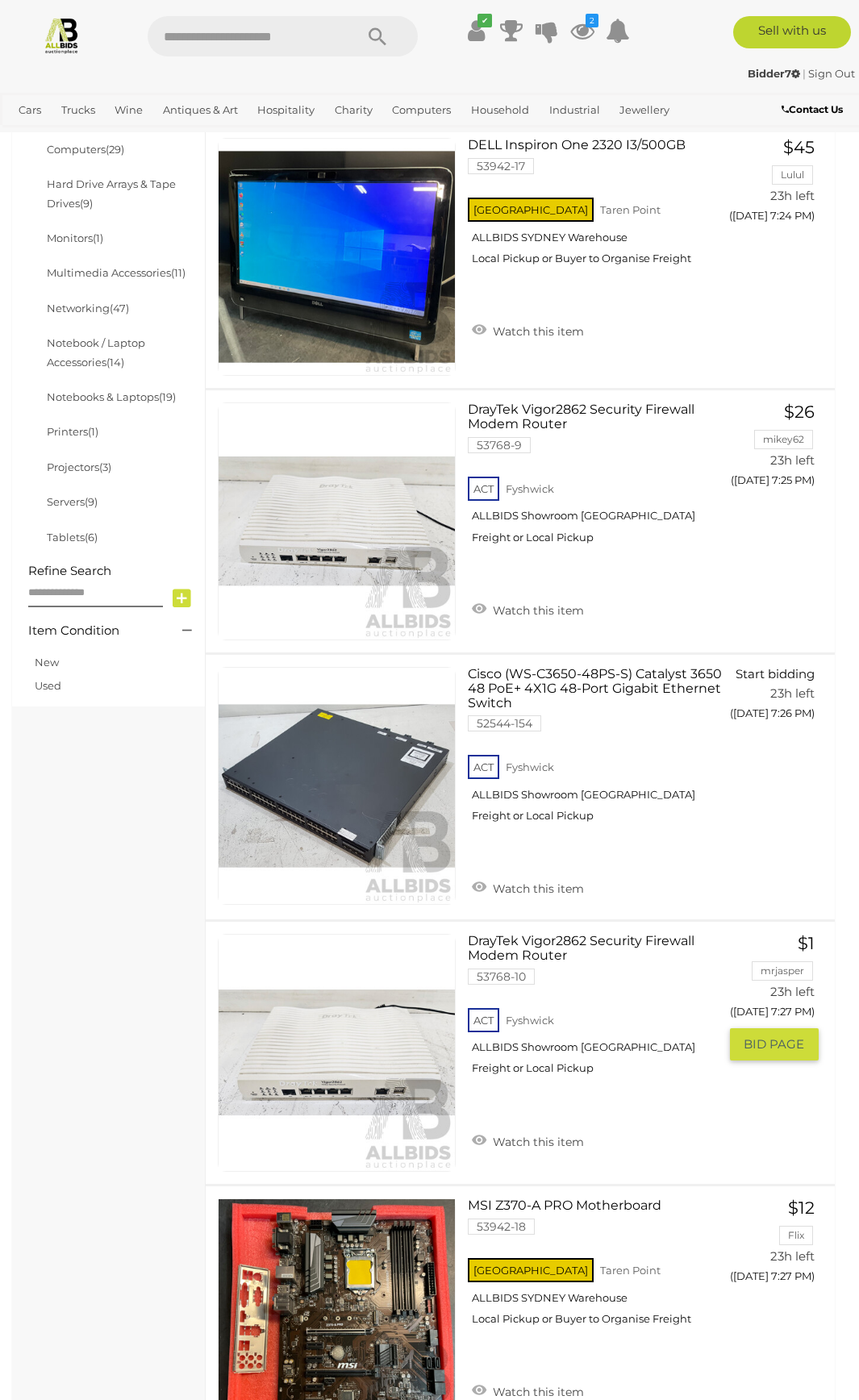
scroll to position [856, 0]
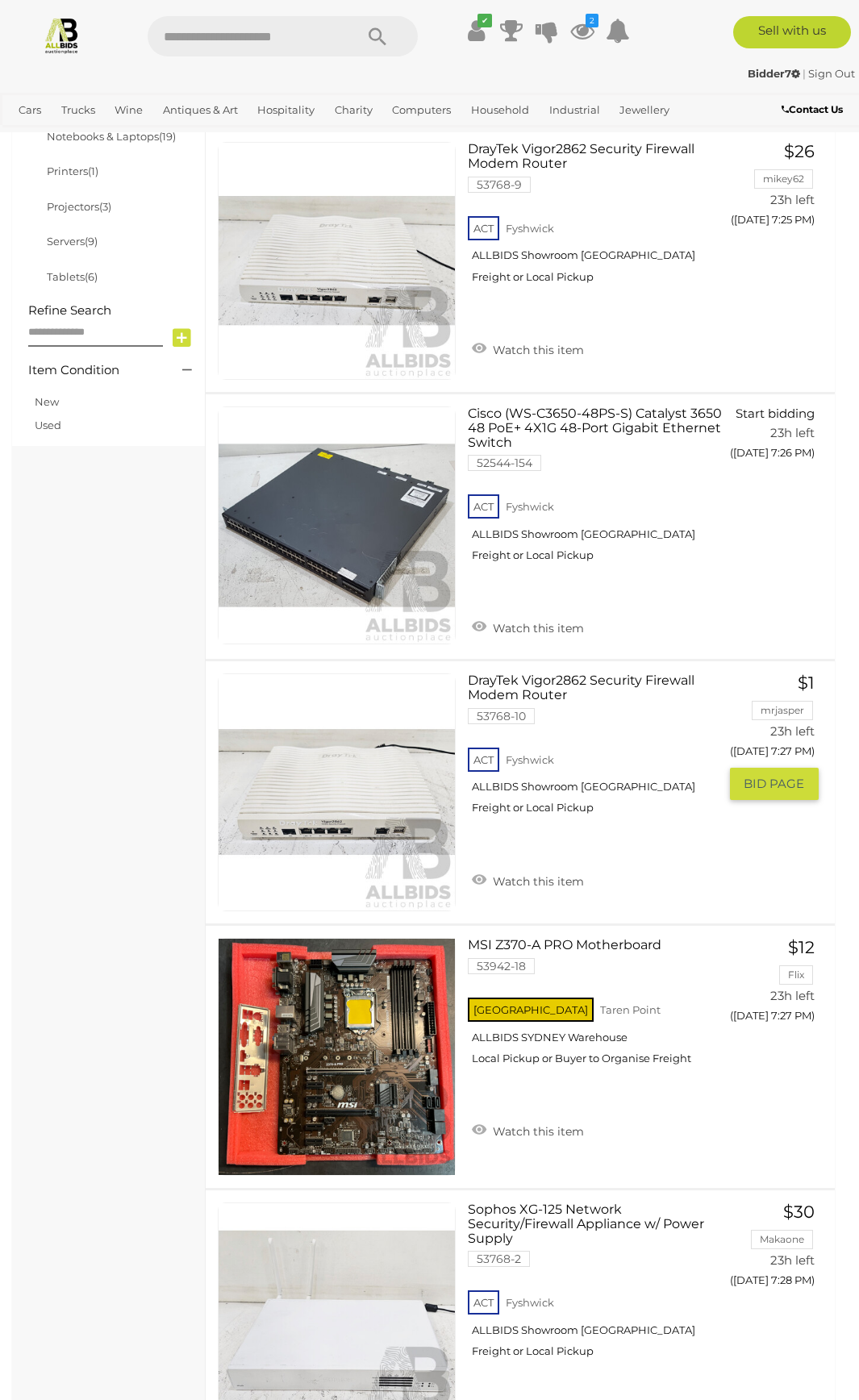
drag, startPoint x: 497, startPoint y: 790, endPoint x: 110, endPoint y: 619, distance: 423.1
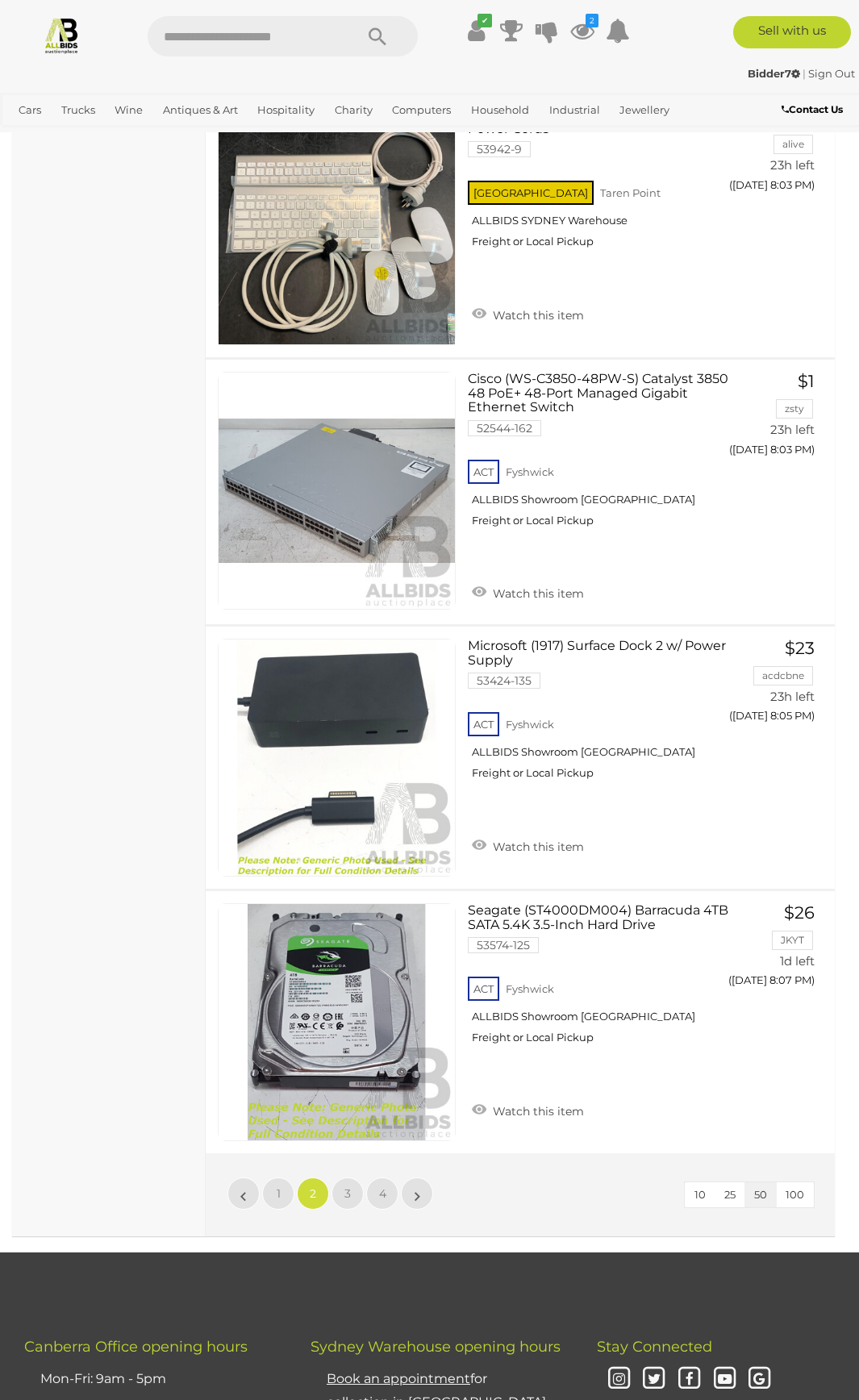
scroll to position [12955, 0]
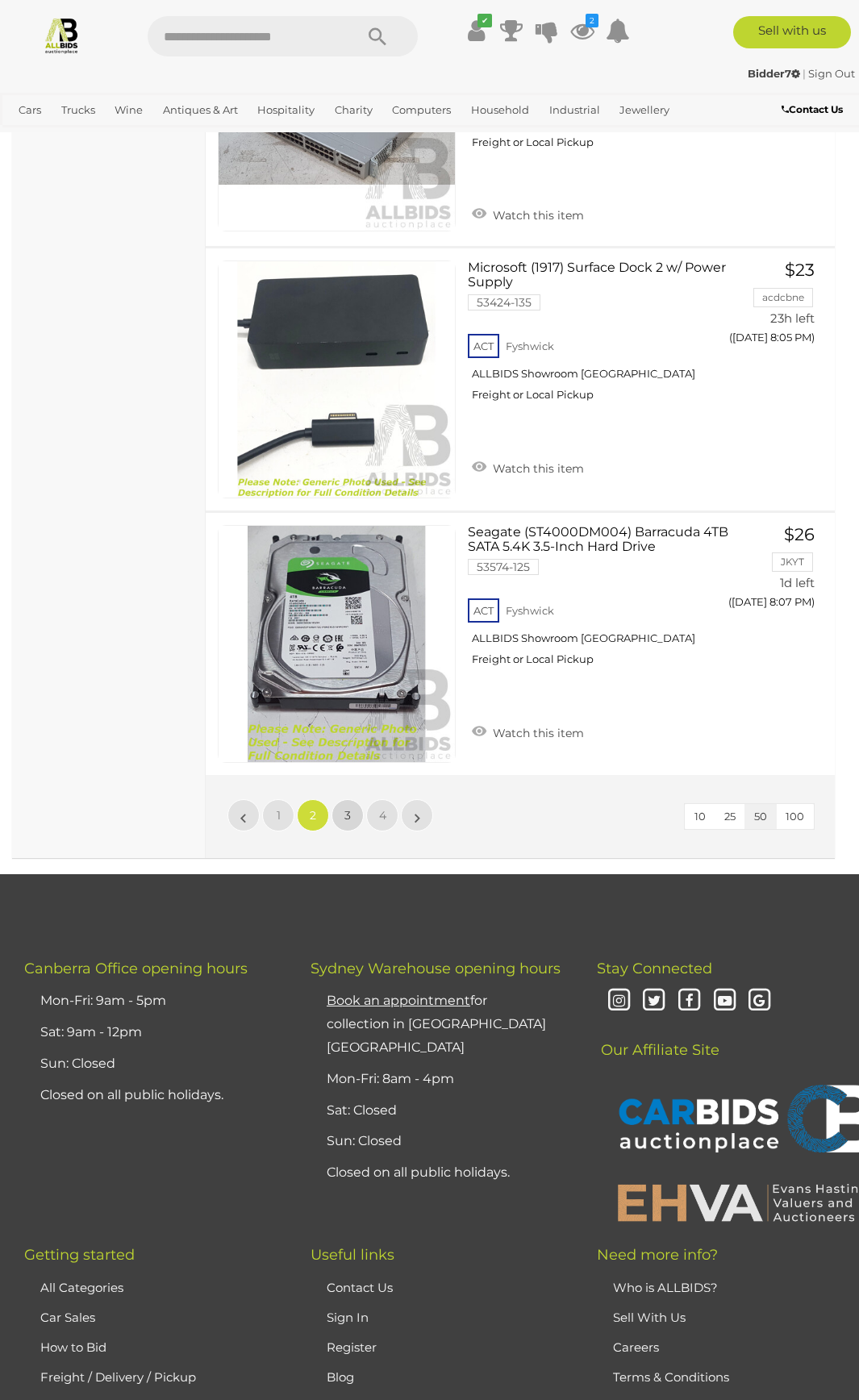
click at [349, 792] on span "3" at bounding box center [348, 815] width 7 height 15
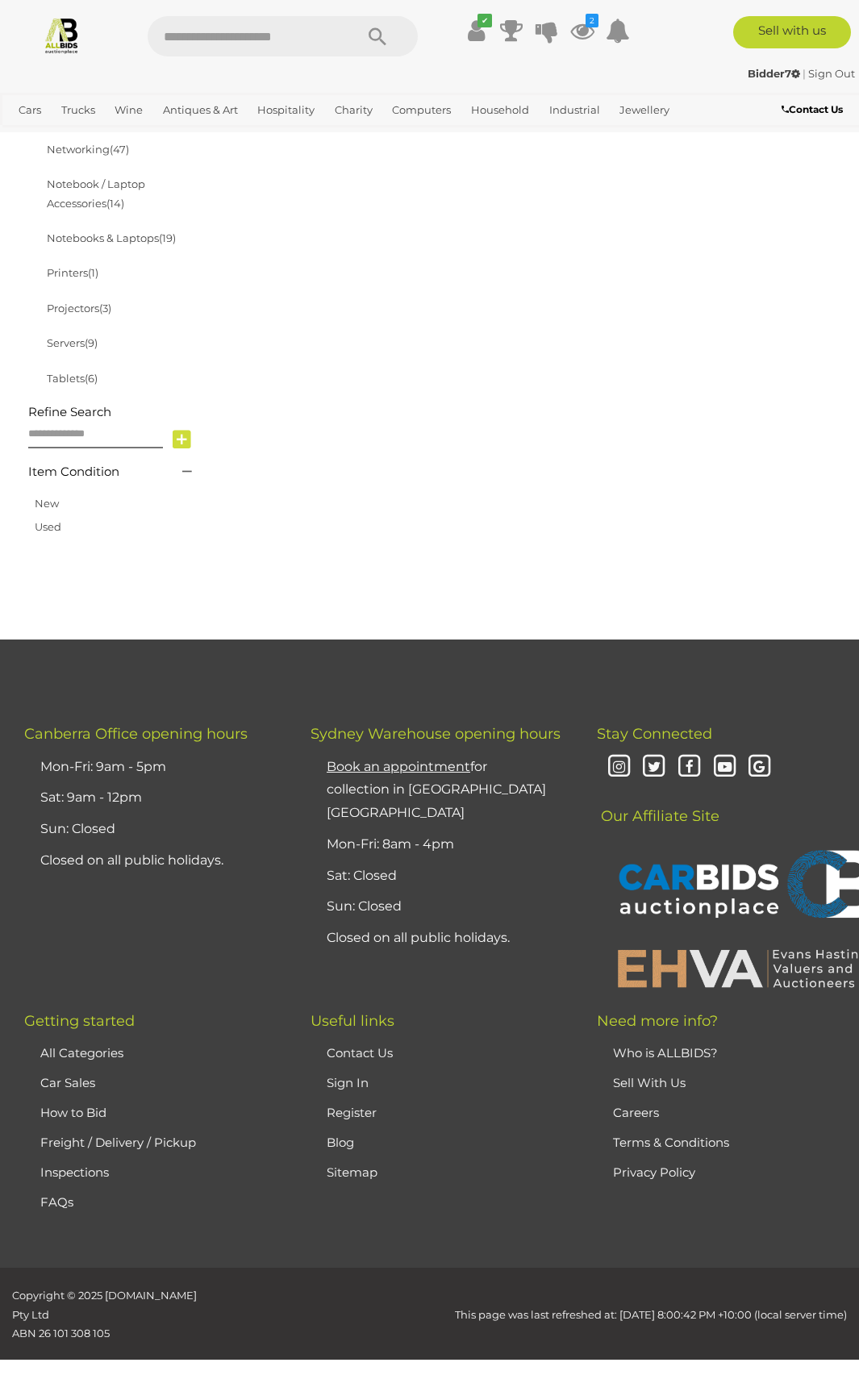
scroll to position [292, 0]
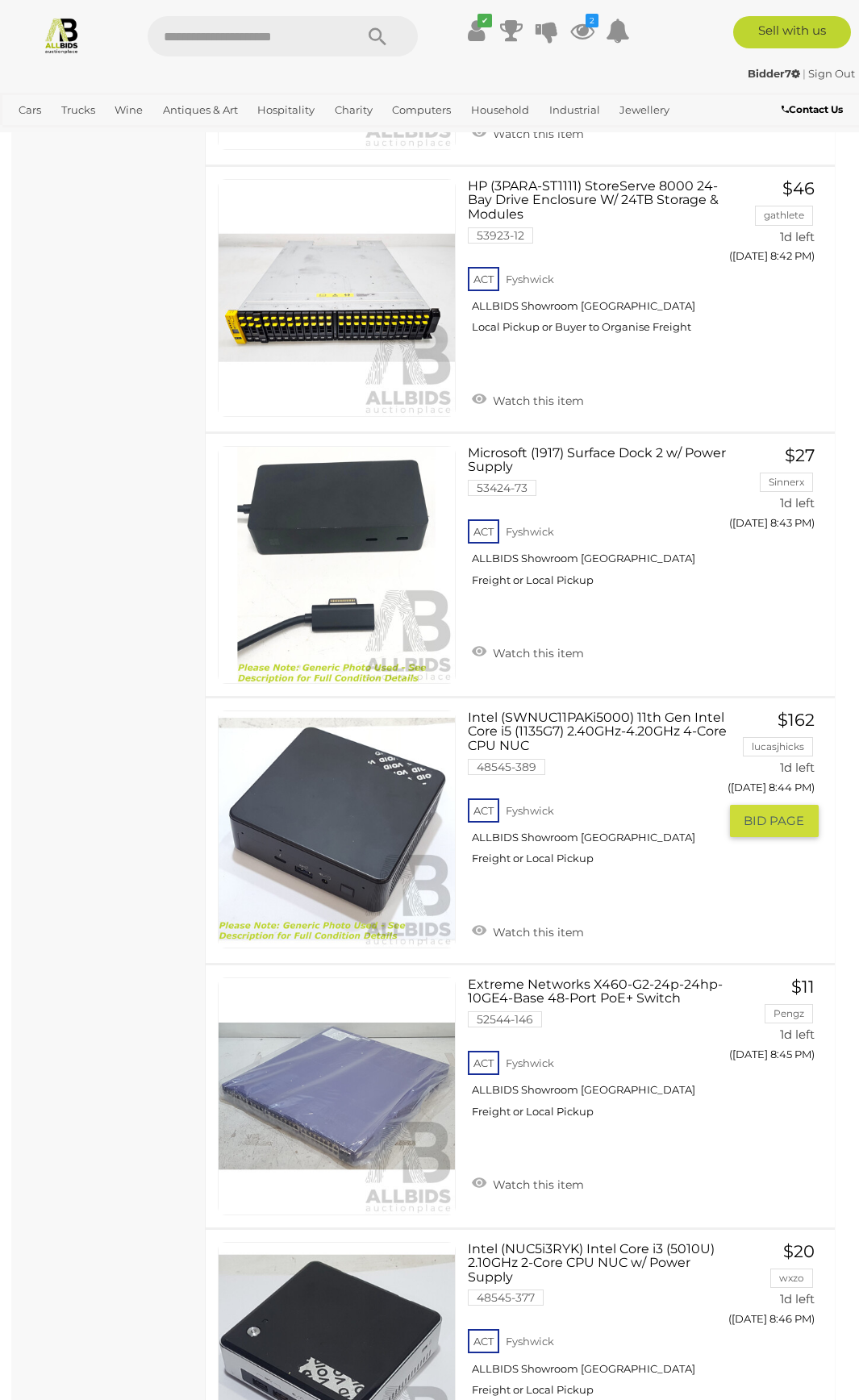
scroll to position [8438, 0]
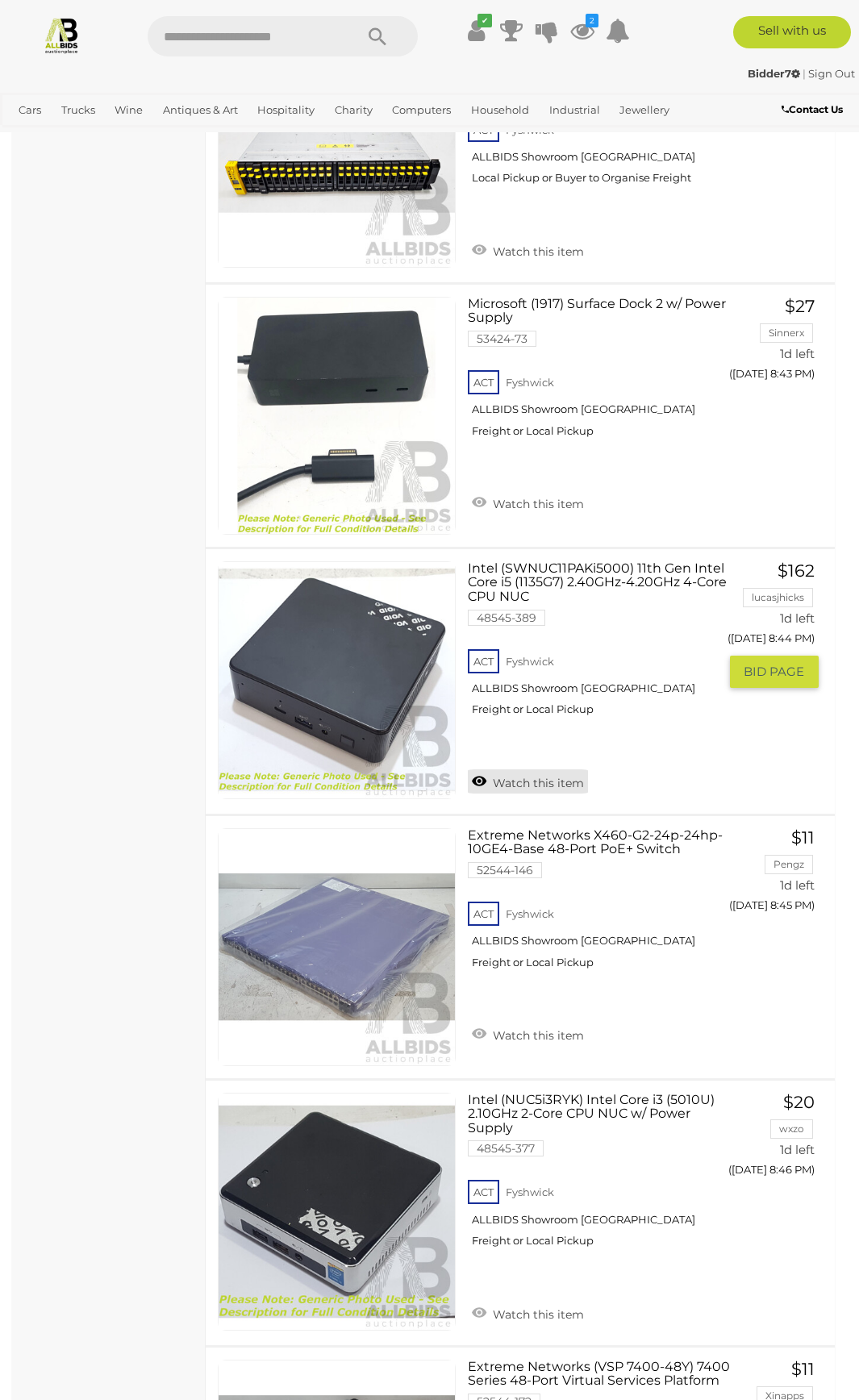
click at [481, 788] on link "Watch this item" at bounding box center [528, 781] width 120 height 25
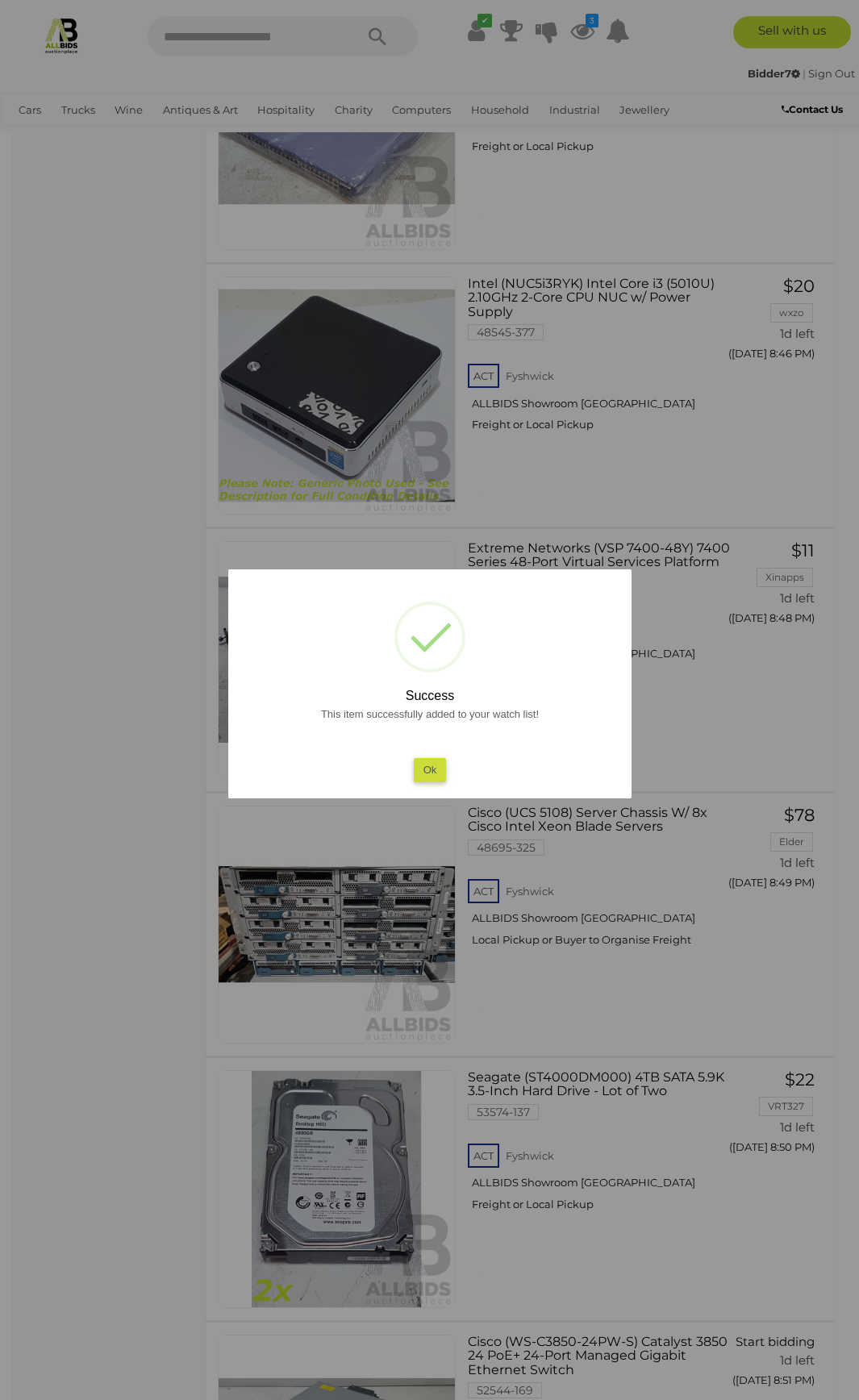
scroll to position [9406, 0]
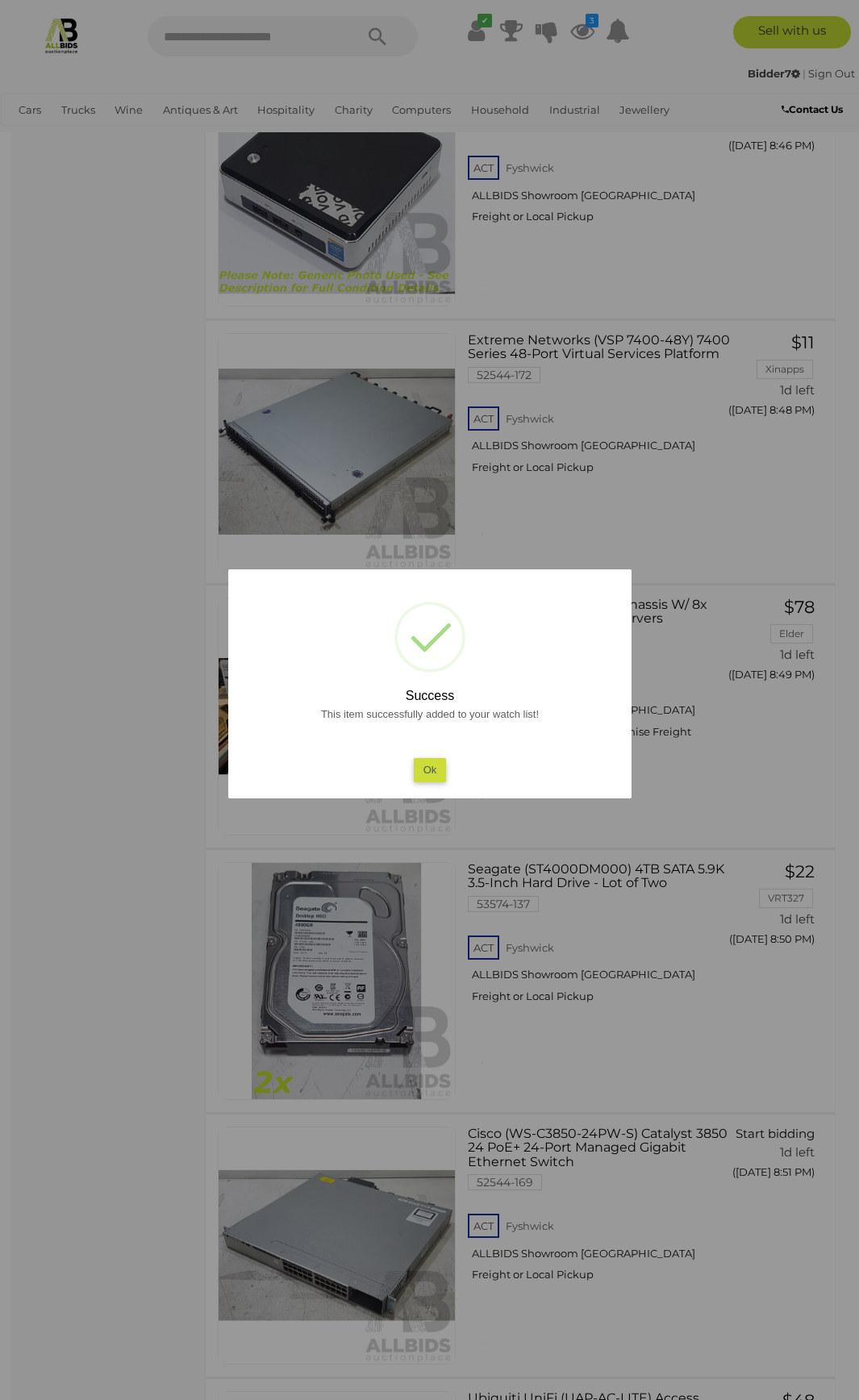
click at [430, 776] on button "Ok" at bounding box center [430, 770] width 33 height 24
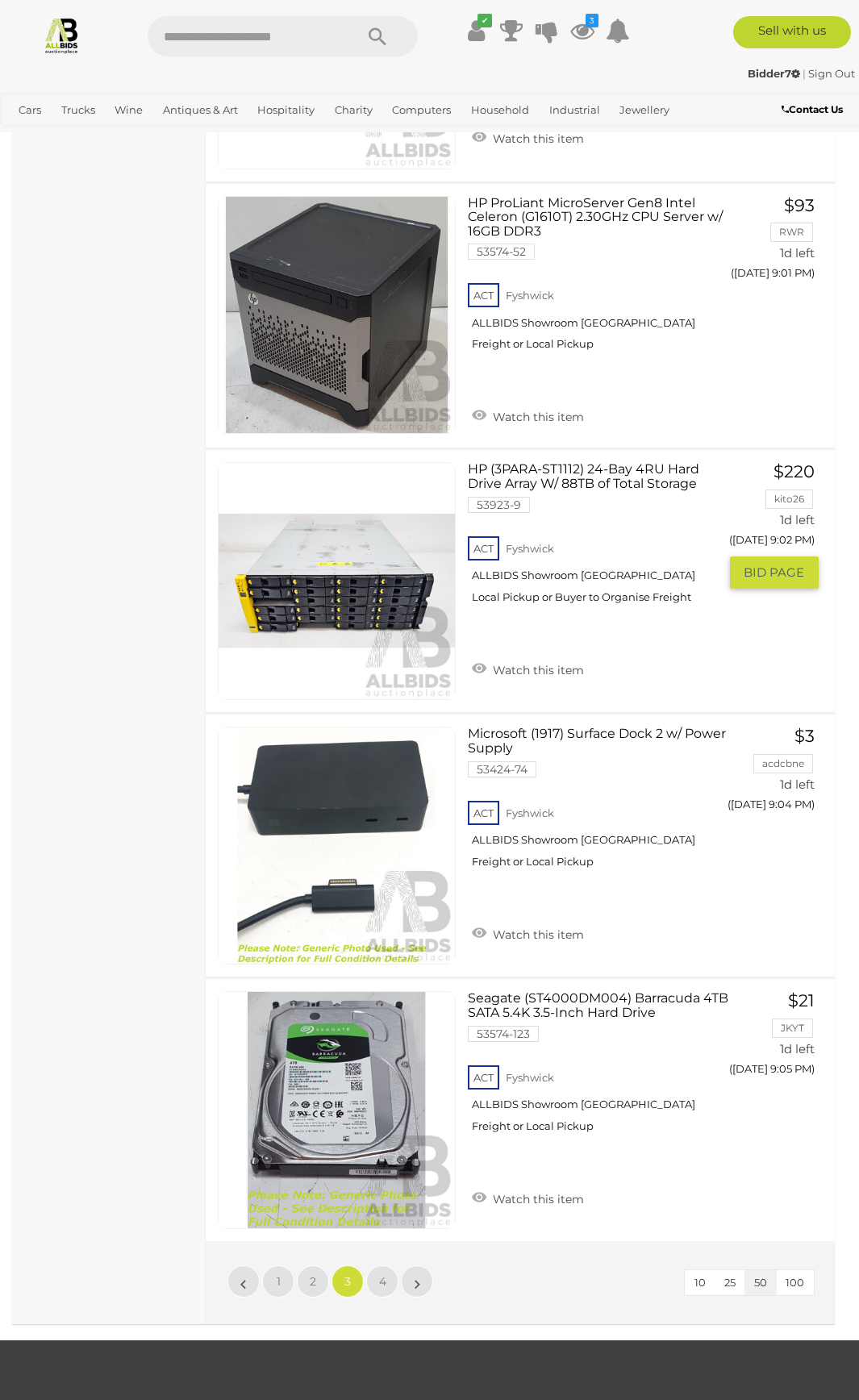
scroll to position [12874, 0]
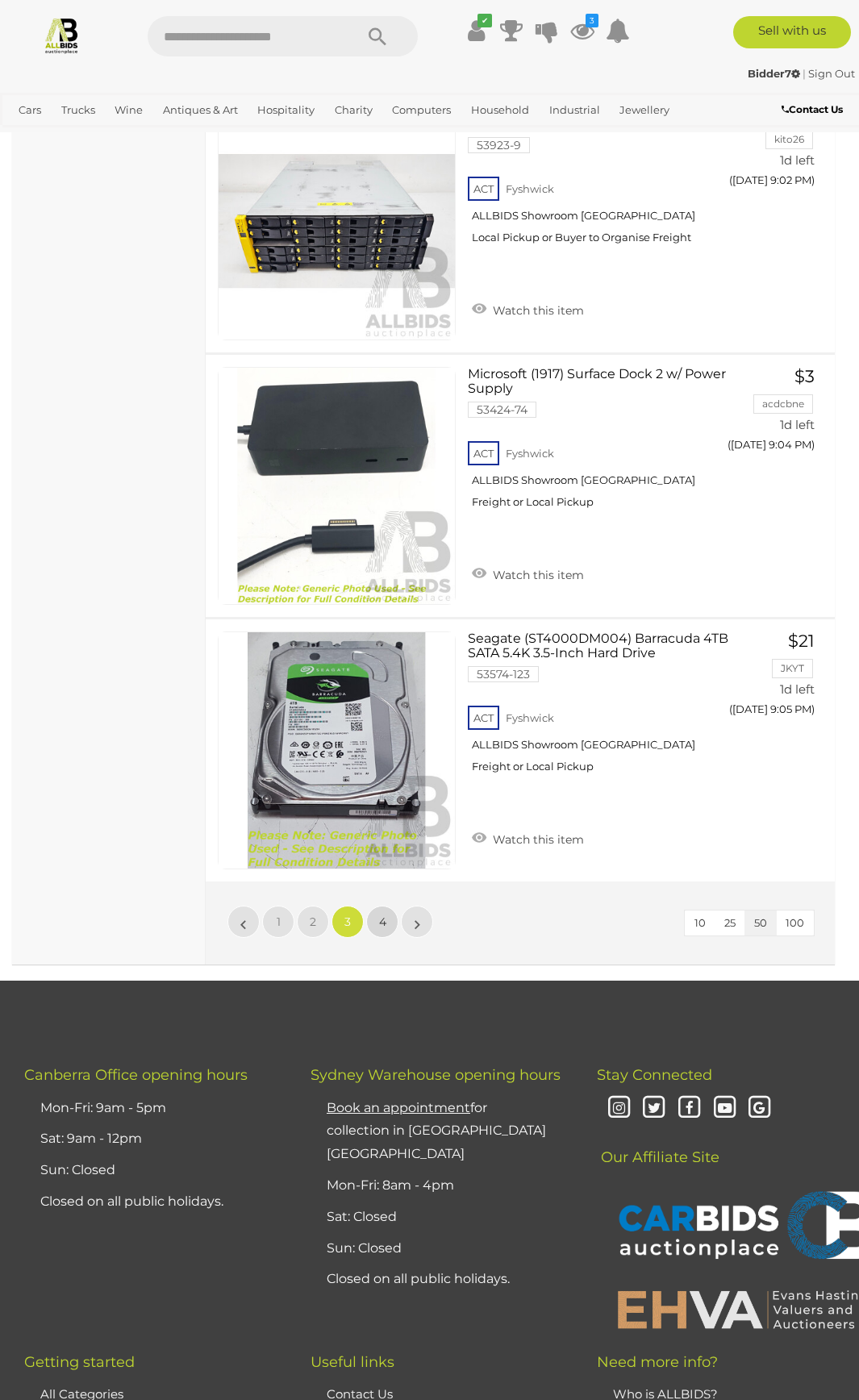
click at [374, 792] on link "4" at bounding box center [382, 921] width 33 height 33
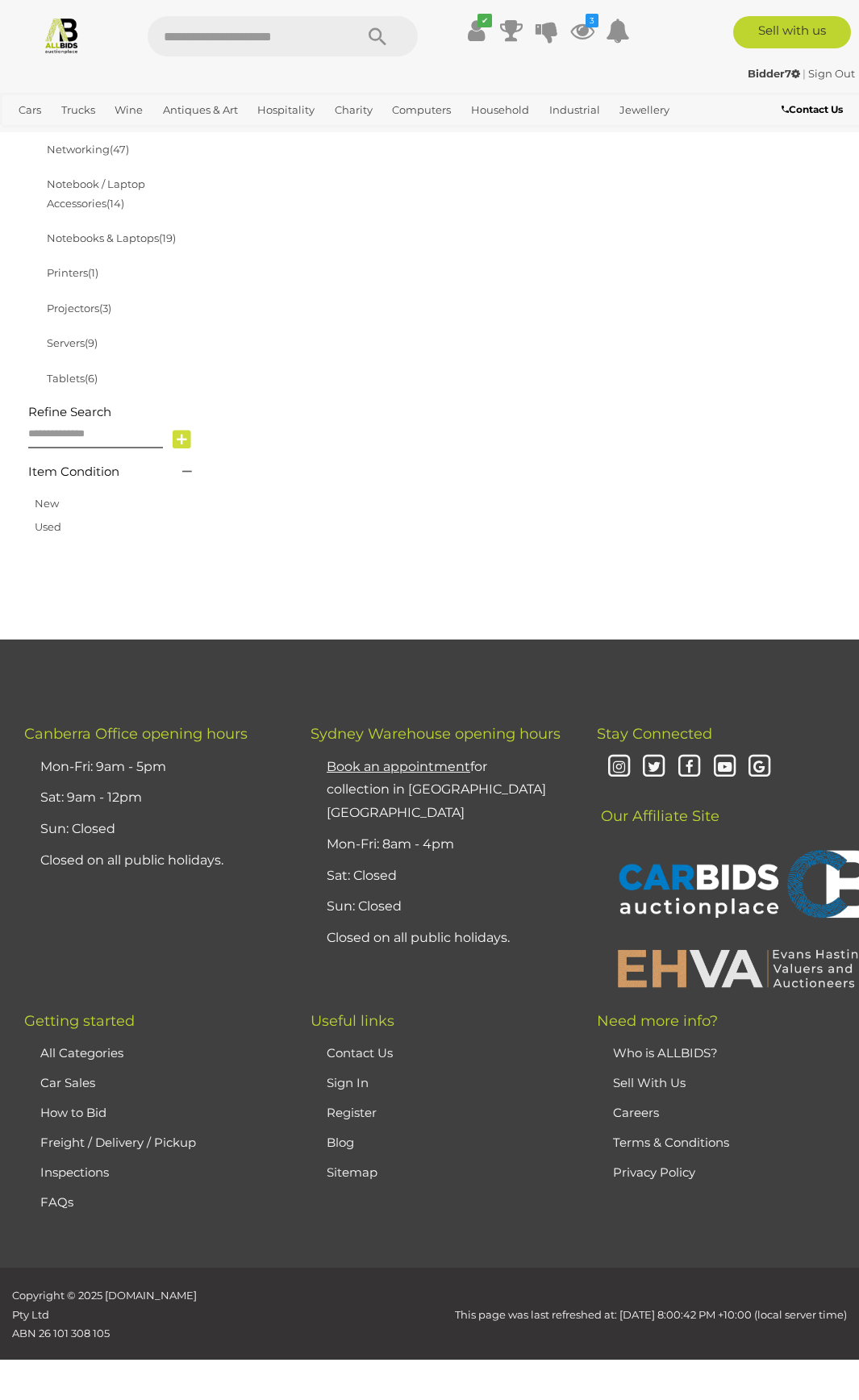
scroll to position [292, 0]
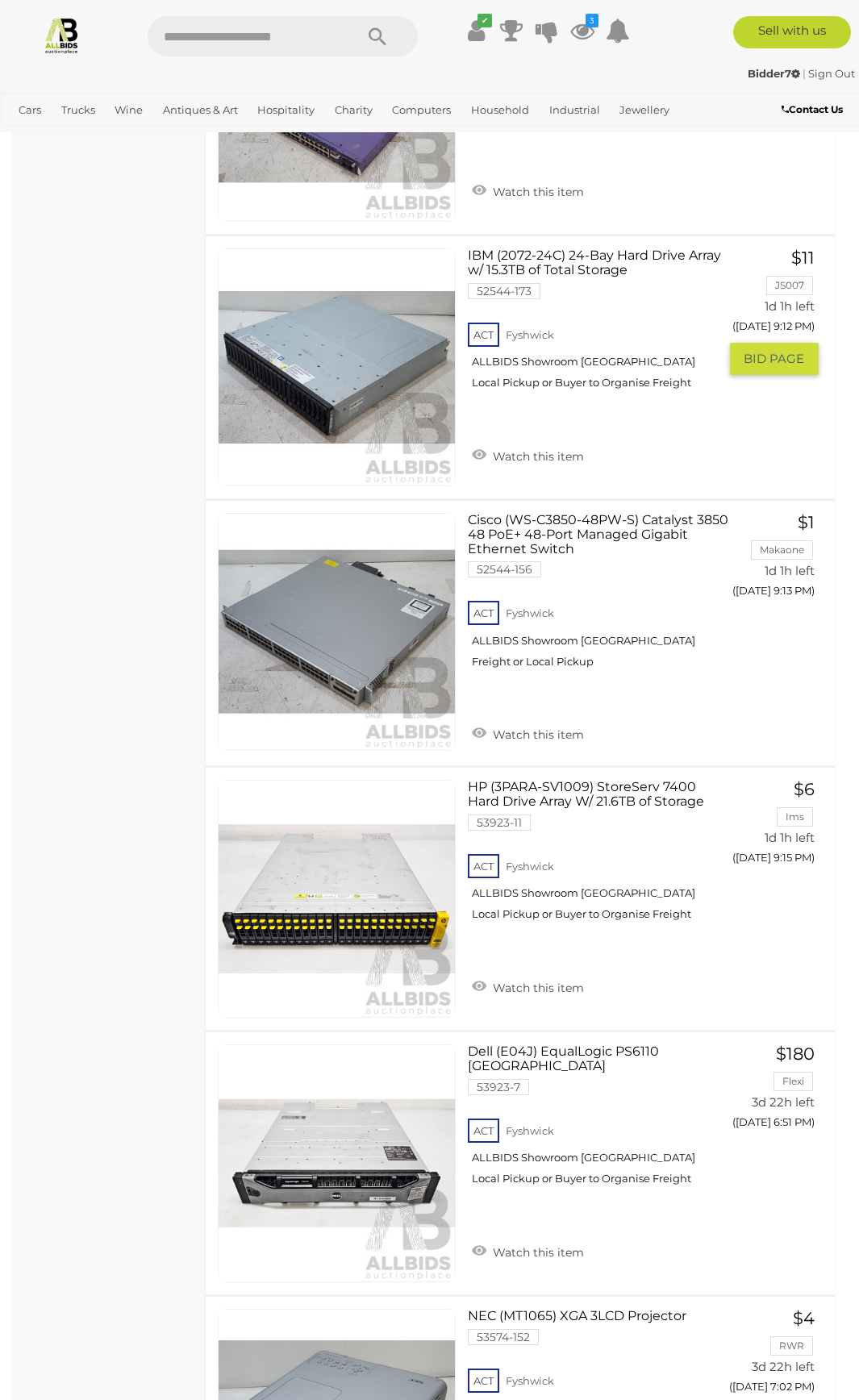
scroll to position [1341, 0]
